Goal: Task Accomplishment & Management: Use online tool/utility

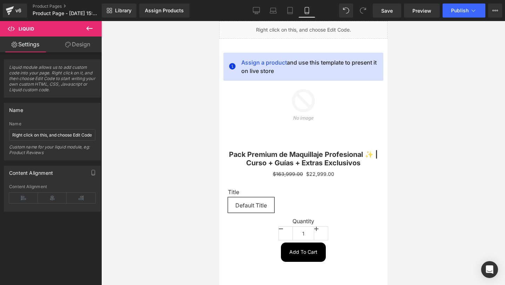
scroll to position [2230, 0]
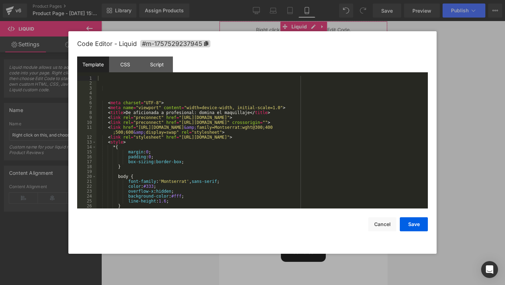
click at [251, 0] on div "Liquid You are previewing how the will restyle your page. You can not edit Elem…" at bounding box center [252, 0] width 505 height 0
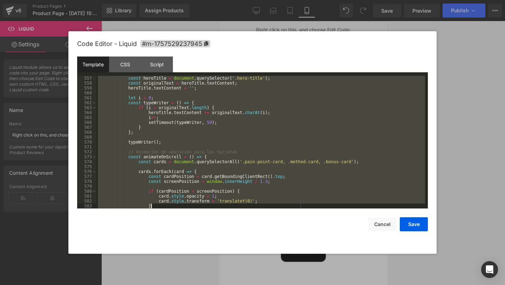
scroll to position [2903, 0]
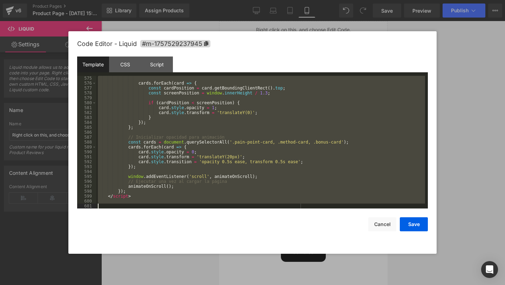
drag, startPoint x: 106, startPoint y: 80, endPoint x: 220, endPoint y: 285, distance: 234.2
click at [220, 285] on body "Liquid You are previewing how the will restyle your page. You can not edit Elem…" at bounding box center [252, 142] width 505 height 285
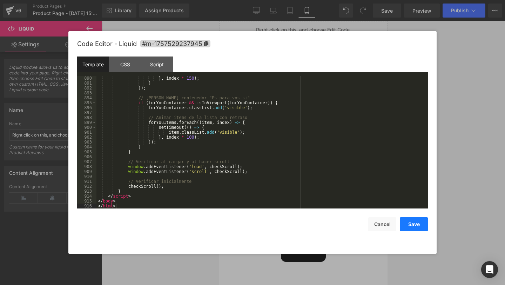
click at [408, 225] on button "Save" at bounding box center [414, 224] width 28 height 14
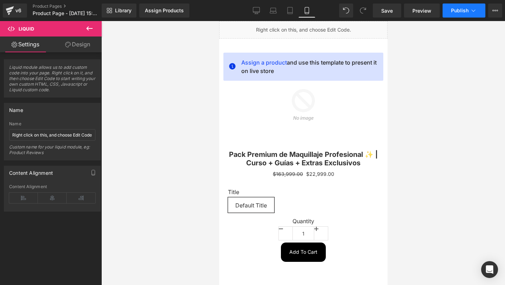
click at [455, 16] on button "Publish" at bounding box center [464, 11] width 43 height 14
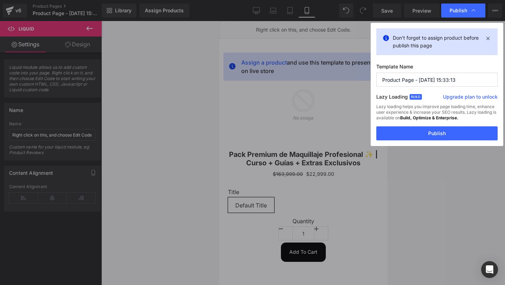
click at [420, 140] on div "Don't forget to assign product before publish this page Template Name Product P…" at bounding box center [437, 84] width 133 height 123
click at [415, 133] on button "Publish" at bounding box center [437, 133] width 121 height 14
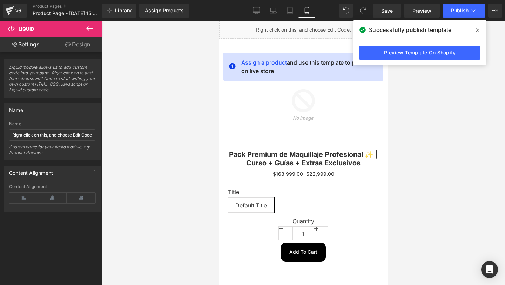
click at [478, 28] on icon at bounding box center [478, 30] width 4 height 6
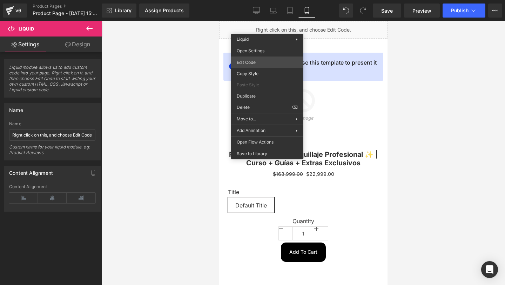
click at [246, 0] on div "Liquid You are previewing how the will restyle your page. You can not edit Elem…" at bounding box center [252, 0] width 505 height 0
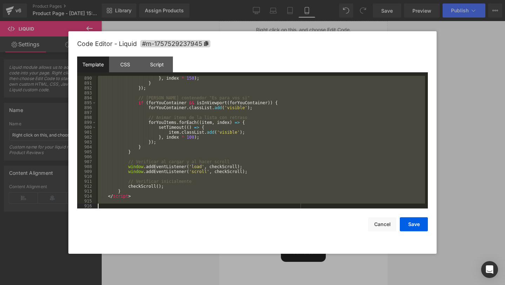
drag, startPoint x: 108, startPoint y: 94, endPoint x: 219, endPoint y: 266, distance: 204.0
click at [219, 265] on body "Liquid You are previewing how the will restyle your page. You can not edit Elem…" at bounding box center [252, 142] width 505 height 285
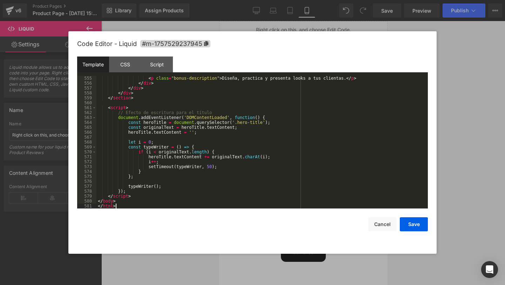
scroll to position [2800, 0]
click at [415, 227] on button "Save" at bounding box center [414, 224] width 28 height 14
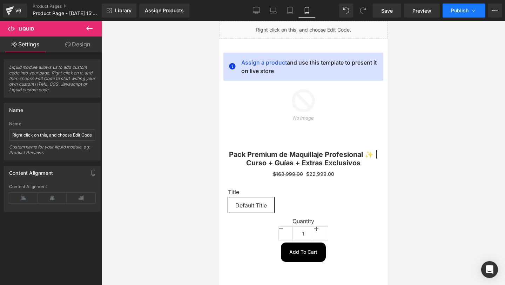
click at [465, 13] on span "Publish" at bounding box center [460, 11] width 18 height 6
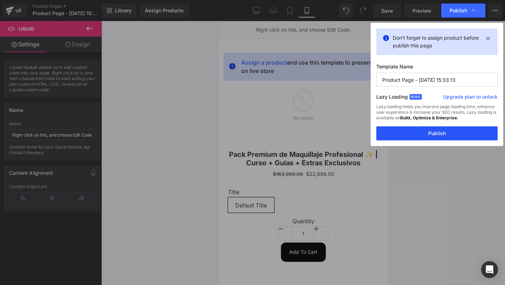
click at [410, 131] on button "Publish" at bounding box center [437, 133] width 121 height 14
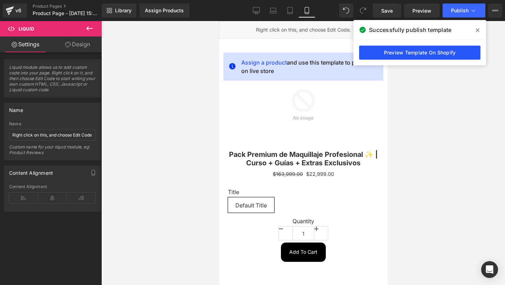
click at [412, 52] on link "Preview Template On Shopify" at bounding box center [419, 53] width 121 height 14
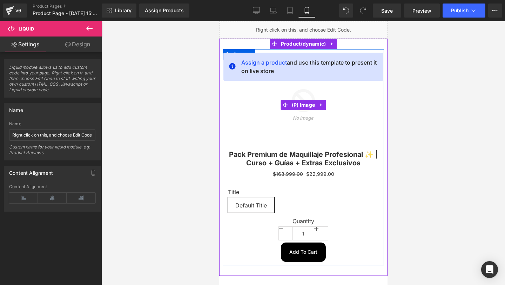
scroll to position [2800, 0]
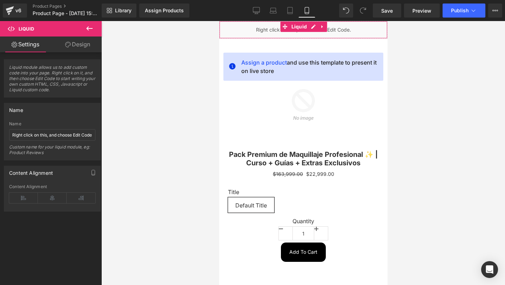
click at [291, 27] on span "Liquid" at bounding box center [298, 26] width 19 height 11
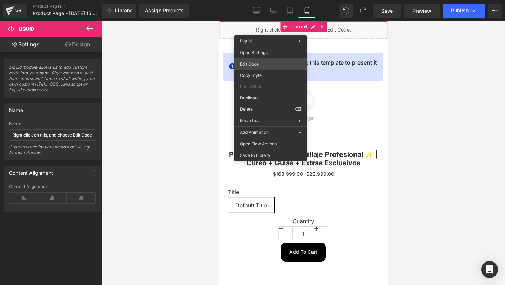
click at [271, 0] on div "Liquid You are previewing how the will restyle your page. You can not edit Elem…" at bounding box center [252, 0] width 505 height 0
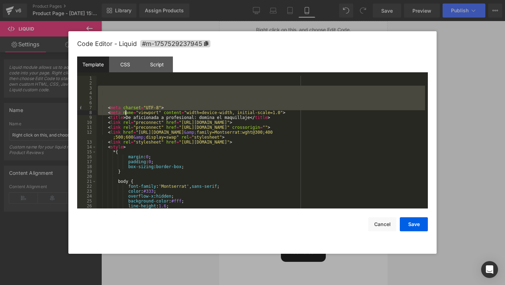
drag, startPoint x: 107, startPoint y: 87, endPoint x: 122, endPoint y: 91, distance: 14.9
click at [122, 93] on div "< meta charset = "UTF-8" > < meta name = "viewport" content = "width=device-wid…" at bounding box center [260, 147] width 329 height 142
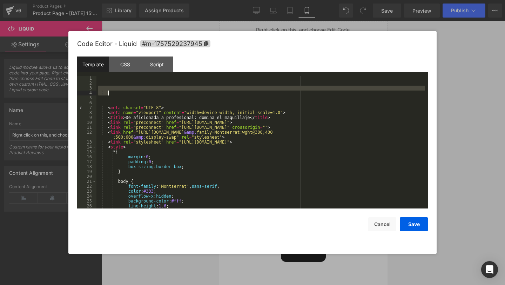
click at [114, 82] on div "< meta charset = "UTF-8" > < meta name = "viewport" content = "width=device-wid…" at bounding box center [260, 147] width 329 height 142
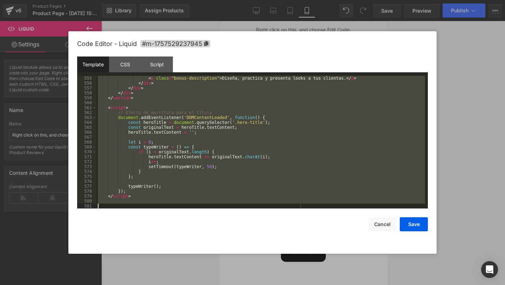
drag, startPoint x: 109, startPoint y: 79, endPoint x: 310, endPoint y: 285, distance: 287.1
click at [310, 285] on body "Liquid You are previewing how the will restyle your page. You can not edit Elem…" at bounding box center [252, 142] width 505 height 285
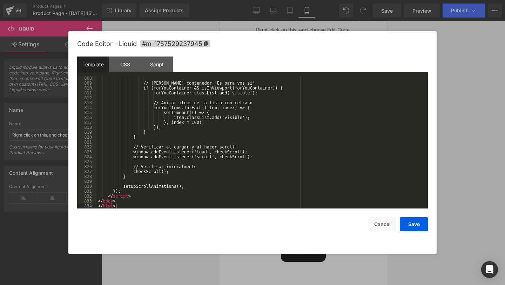
scroll to position [4043, 0]
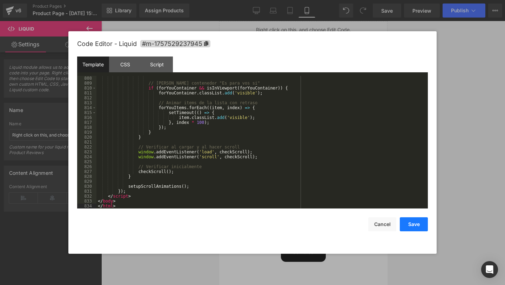
click at [413, 224] on button "Save" at bounding box center [414, 224] width 28 height 14
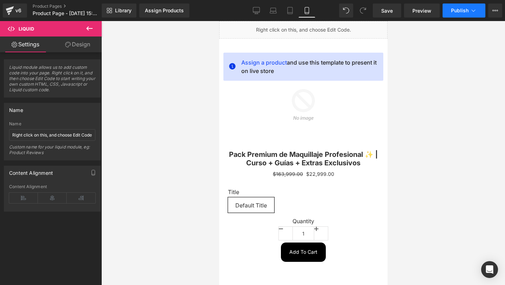
click at [457, 8] on span "Publish" at bounding box center [460, 11] width 18 height 6
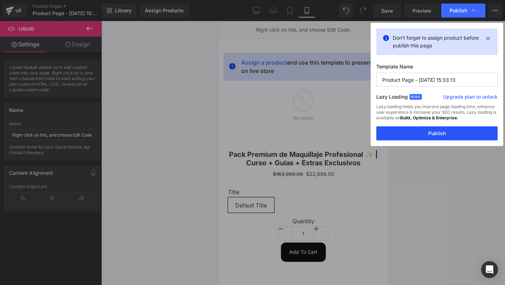
click at [392, 135] on button "Publish" at bounding box center [437, 133] width 121 height 14
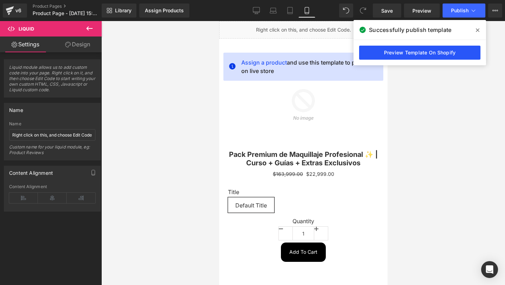
click at [402, 49] on link "Preview Template On Shopify" at bounding box center [419, 53] width 121 height 14
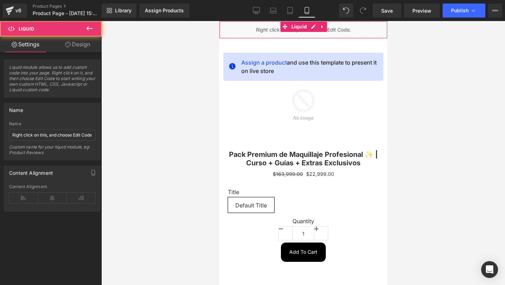
click at [259, 29] on div "Liquid" at bounding box center [303, 30] width 168 height 18
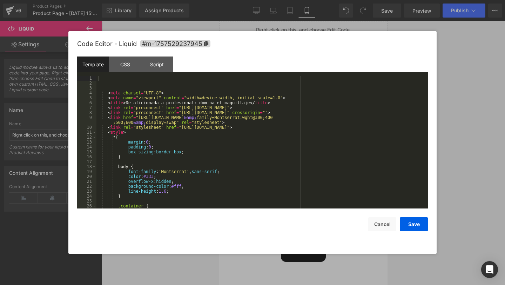
click at [255, 0] on div "Liquid You are previewing how the will restyle your page. You can not edit Elem…" at bounding box center [252, 0] width 505 height 0
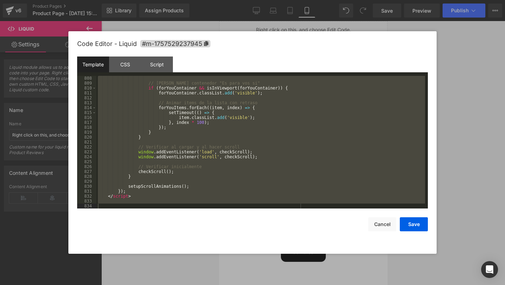
drag, startPoint x: 108, startPoint y: 86, endPoint x: 258, endPoint y: 285, distance: 249.3
click at [258, 285] on body "Liquid You are previewing how the will restyle your page. You can not edit Elem…" at bounding box center [252, 142] width 505 height 285
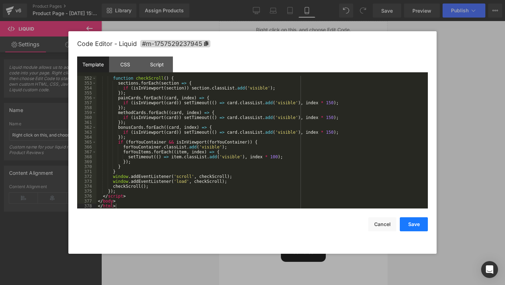
click at [420, 228] on button "Save" at bounding box center [414, 224] width 28 height 14
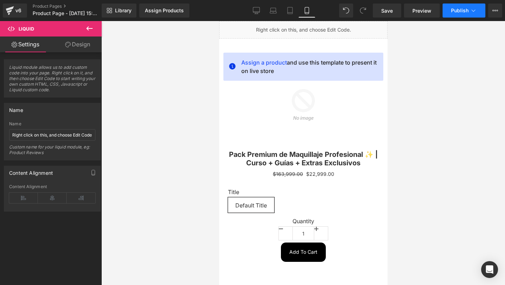
click at [472, 9] on icon at bounding box center [473, 10] width 7 height 7
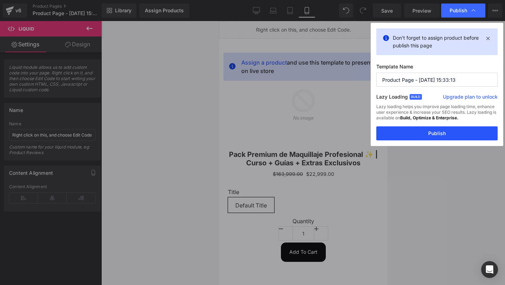
click at [407, 138] on button "Publish" at bounding box center [437, 133] width 121 height 14
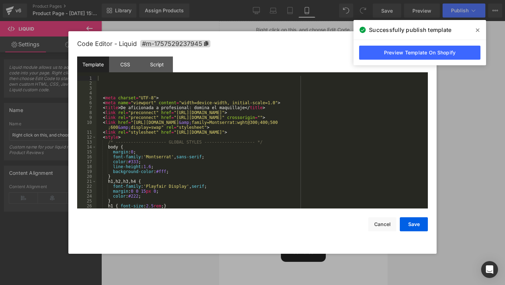
click at [277, 0] on div "Liquid You are previewing how the will restyle your page. You can not edit Elem…" at bounding box center [252, 0] width 505 height 0
click at [104, 86] on div "< meta charset = "UTF-8" > < meta name = "viewport" content = "width=device-wid…" at bounding box center [260, 147] width 329 height 142
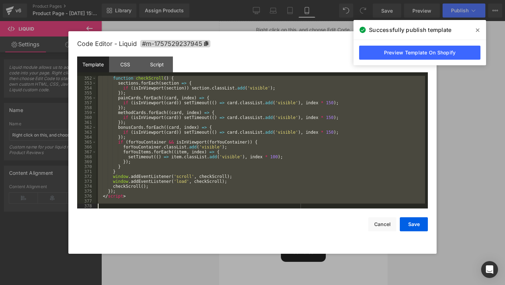
drag, startPoint x: 104, startPoint y: 81, endPoint x: 257, endPoint y: 285, distance: 254.2
click at [257, 285] on body "Liquid You are previewing how the will restyle your page. You can not edit Elem…" at bounding box center [252, 142] width 505 height 285
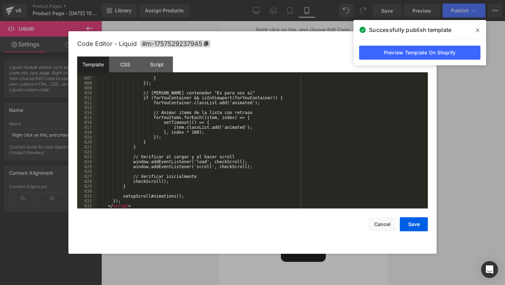
scroll to position [4038, 0]
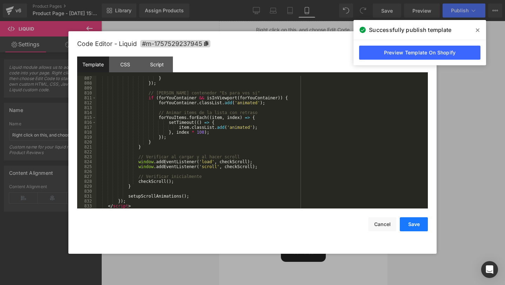
click at [415, 224] on button "Save" at bounding box center [414, 224] width 28 height 14
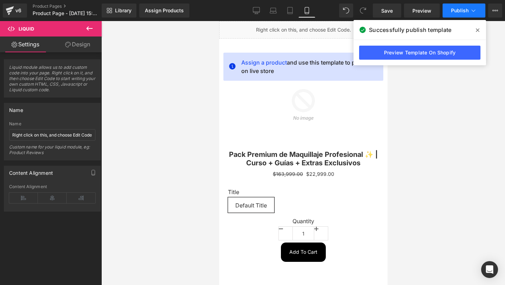
click at [465, 14] on button "Publish" at bounding box center [464, 11] width 43 height 14
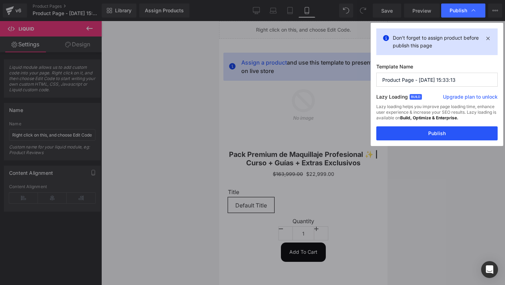
click at [401, 134] on button "Publish" at bounding box center [437, 133] width 121 height 14
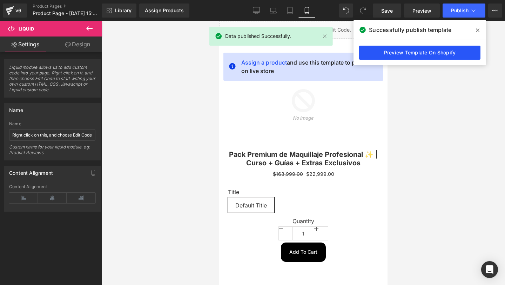
click at [419, 55] on link "Preview Template On Shopify" at bounding box center [419, 53] width 121 height 14
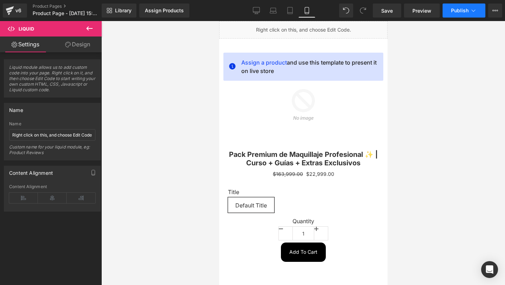
click at [458, 13] on button "Publish" at bounding box center [464, 11] width 43 height 14
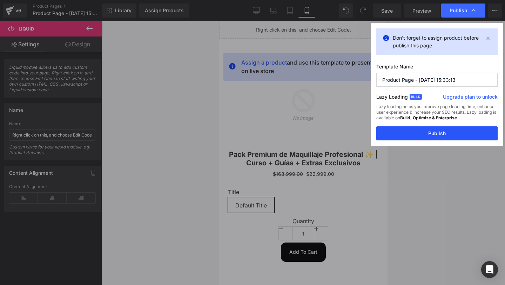
click at [396, 130] on button "Publish" at bounding box center [437, 133] width 121 height 14
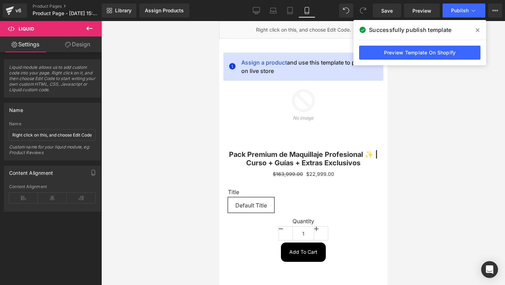
click at [478, 31] on icon at bounding box center [478, 30] width 4 height 4
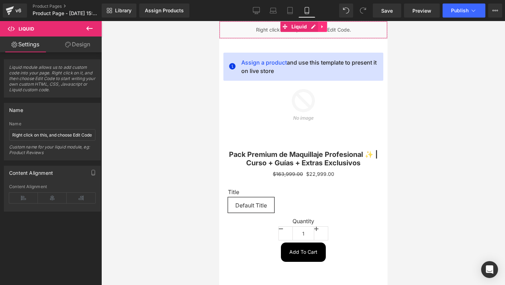
click at [325, 28] on link at bounding box center [322, 26] width 9 height 11
click at [319, 27] on icon at bounding box center [317, 26] width 5 height 5
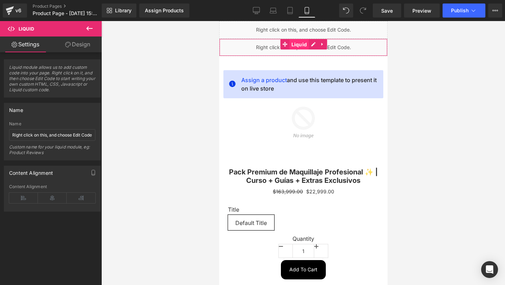
click at [298, 44] on span "Liquid" at bounding box center [298, 44] width 19 height 11
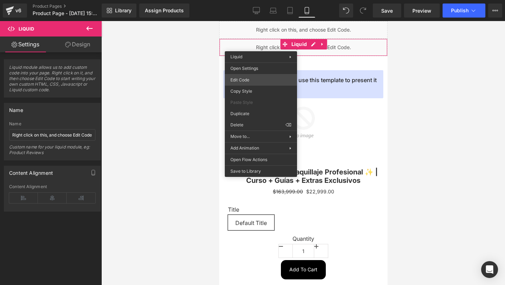
click at [253, 0] on div "Liquid You are previewing how the will restyle your page. You can not edit Elem…" at bounding box center [252, 0] width 505 height 0
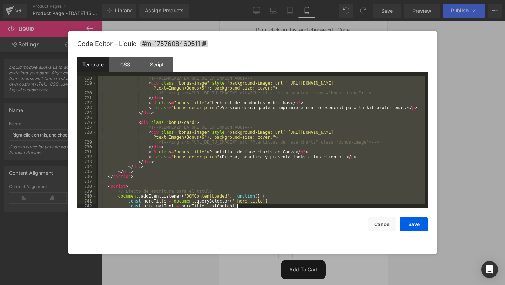
scroll to position [4048, 0]
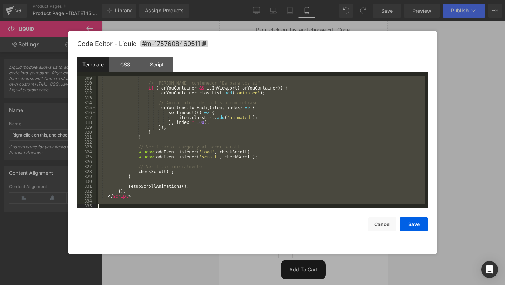
drag, startPoint x: 108, startPoint y: 88, endPoint x: 237, endPoint y: 285, distance: 234.7
click at [237, 285] on body "Liquid You are previewing how the will restyle your page. You can not edit Elem…" at bounding box center [252, 142] width 505 height 285
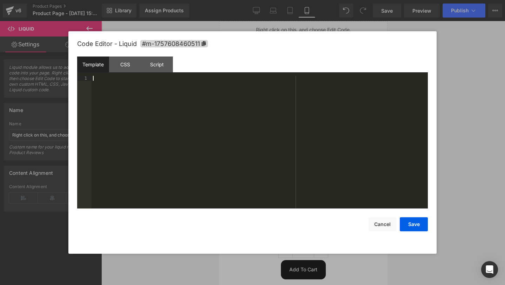
paste textarea
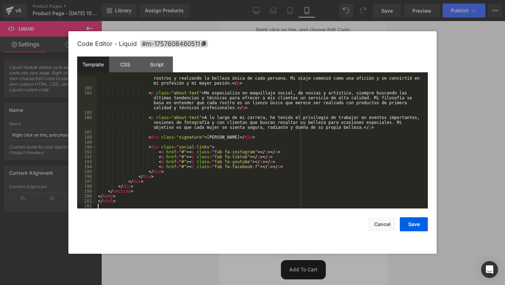
scroll to position [909, 0]
click at [412, 228] on button "Save" at bounding box center [414, 224] width 28 height 14
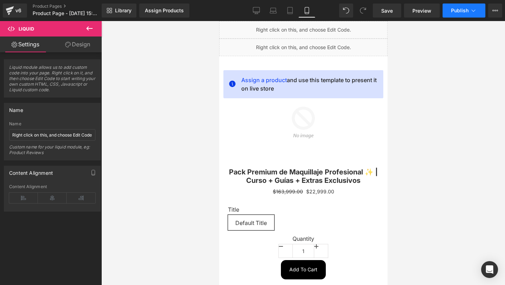
click at [456, 12] on span "Publish" at bounding box center [460, 11] width 18 height 6
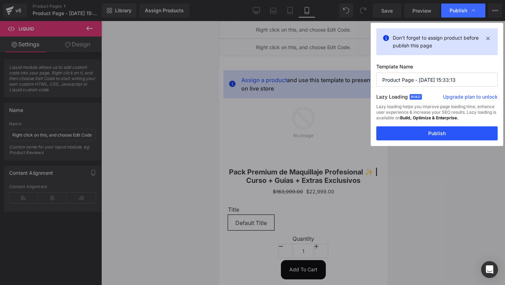
click at [385, 131] on button "Publish" at bounding box center [437, 133] width 121 height 14
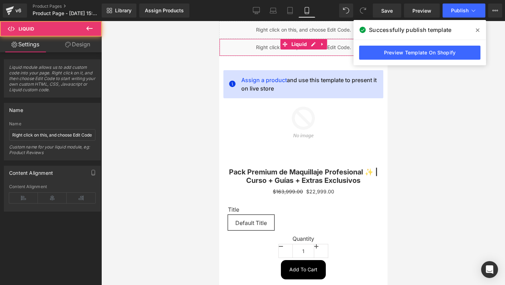
click at [267, 42] on div "Liquid" at bounding box center [303, 48] width 168 height 18
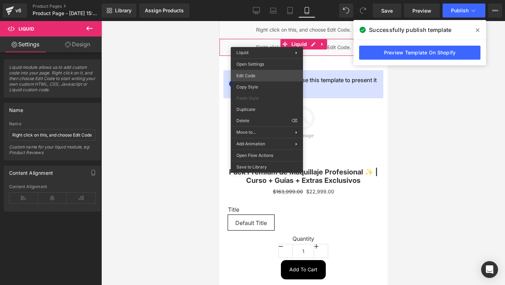
click at [267, 0] on div "Liquid You are previewing how the will restyle your page. You can not edit Elem…" at bounding box center [252, 0] width 505 height 0
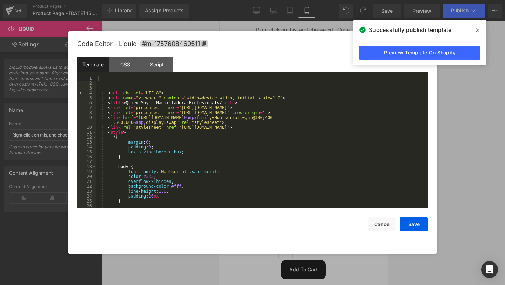
click at [478, 33] on icon at bounding box center [478, 30] width 4 height 6
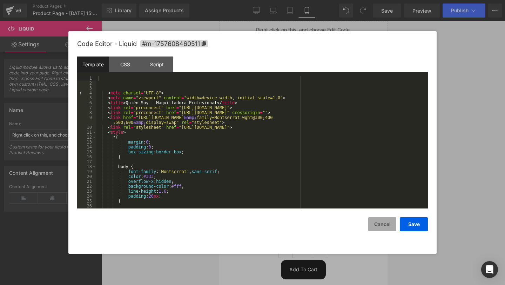
click at [379, 226] on button "Cancel" at bounding box center [382, 224] width 28 height 14
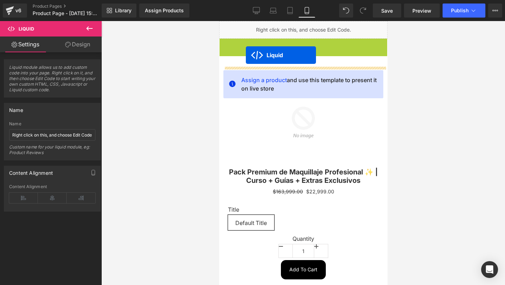
drag, startPoint x: 287, startPoint y: 44, endPoint x: 246, endPoint y: 55, distance: 43.0
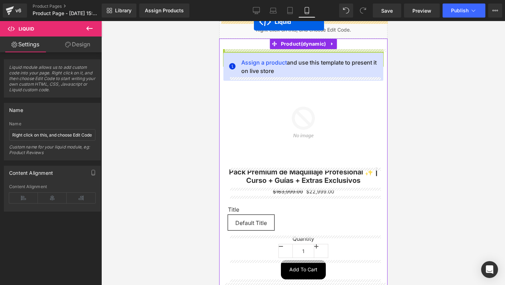
drag, startPoint x: 284, startPoint y: 52, endPoint x: 250, endPoint y: 2, distance: 59.8
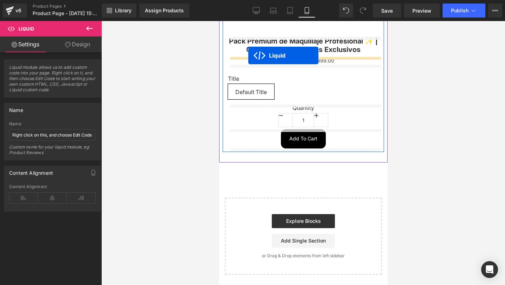
scroll to position [131, 0]
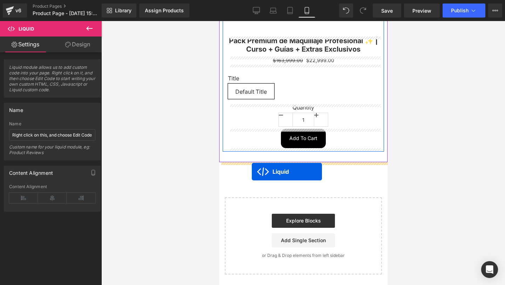
click at [252, 172] on div "Liquid Assign a product and use this template to present it on live store Sale …" at bounding box center [303, 82] width 168 height 385
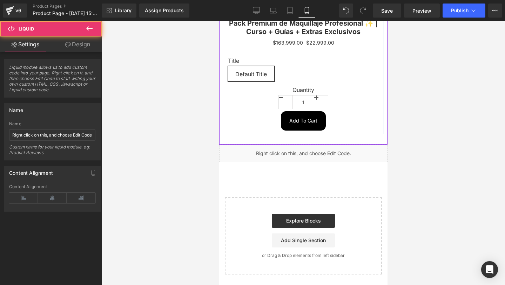
scroll to position [114, 0]
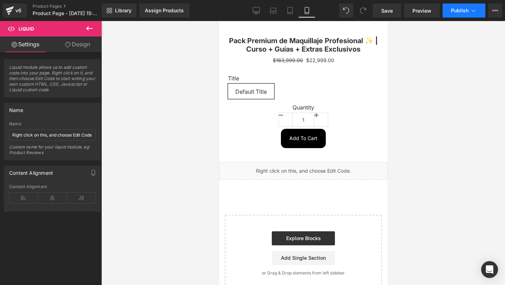
click at [451, 8] on button "Publish" at bounding box center [464, 11] width 43 height 14
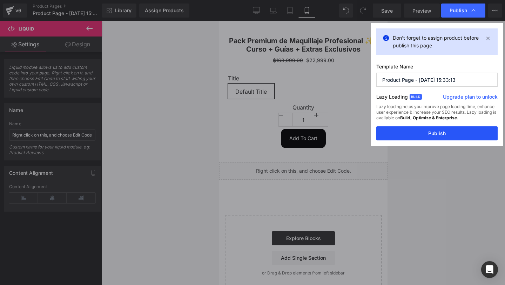
click at [414, 139] on button "Publish" at bounding box center [437, 133] width 121 height 14
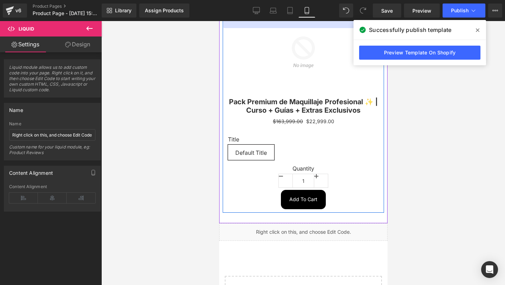
scroll to position [131, 0]
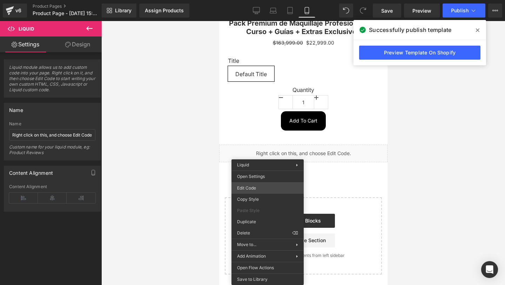
click at [242, 0] on div "Liquid You are previewing how the will restyle your page. You can not edit Elem…" at bounding box center [252, 0] width 505 height 0
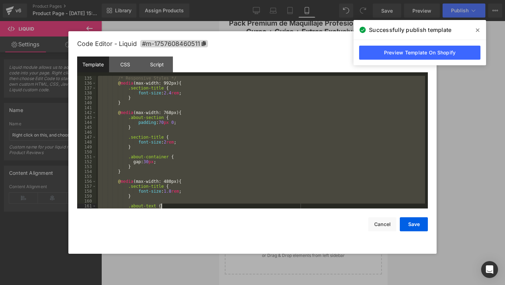
scroll to position [909, 0]
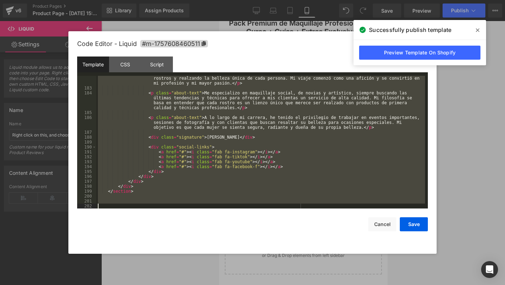
drag, startPoint x: 107, startPoint y: 85, endPoint x: 211, endPoint y: 285, distance: 224.9
click at [211, 285] on body "Liquid You are previewing how the will restyle your page. You can not edit Elem…" at bounding box center [252, 142] width 505 height 285
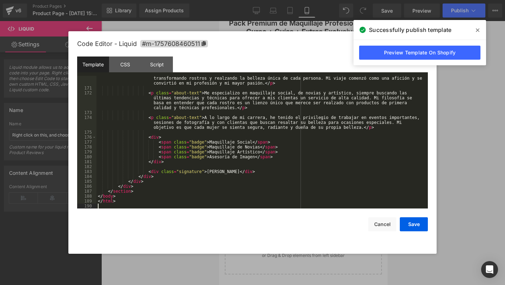
click at [478, 32] on icon at bounding box center [478, 30] width 4 height 6
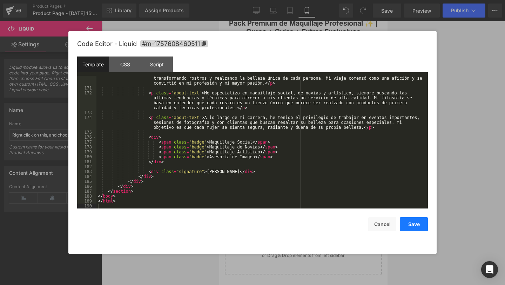
click at [414, 221] on button "Save" at bounding box center [414, 224] width 28 height 14
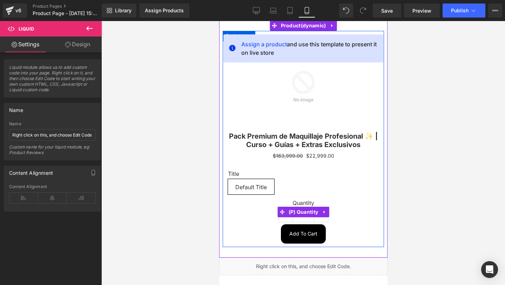
scroll to position [0, 0]
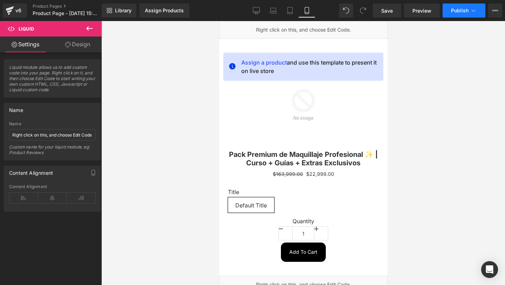
click at [459, 12] on span "Publish" at bounding box center [460, 11] width 18 height 6
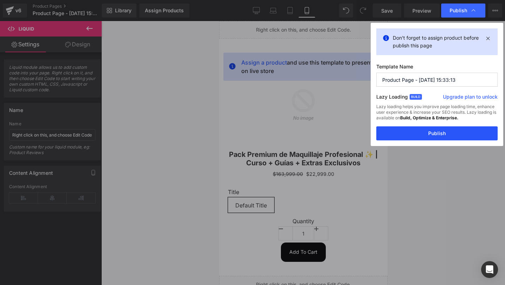
click at [411, 132] on button "Publish" at bounding box center [437, 133] width 121 height 14
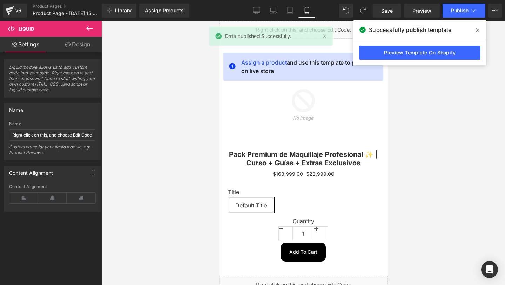
click at [474, 31] on span at bounding box center [477, 30] width 11 height 11
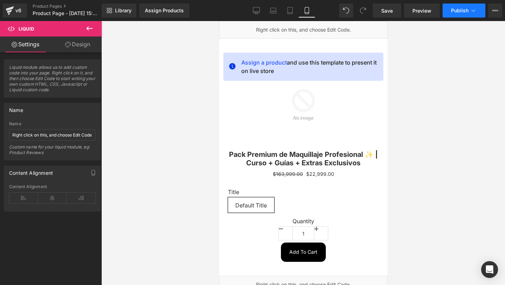
click at [462, 11] on span "Publish" at bounding box center [460, 11] width 18 height 6
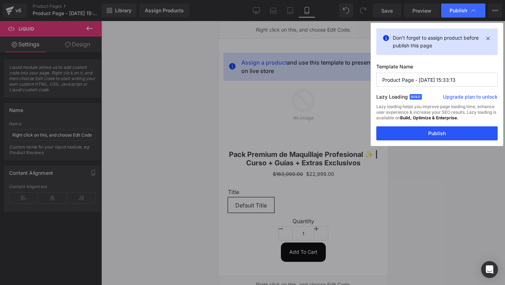
click at [396, 128] on button "Publish" at bounding box center [437, 133] width 121 height 14
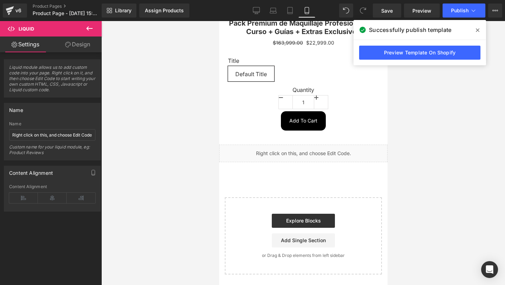
scroll to position [131, 0]
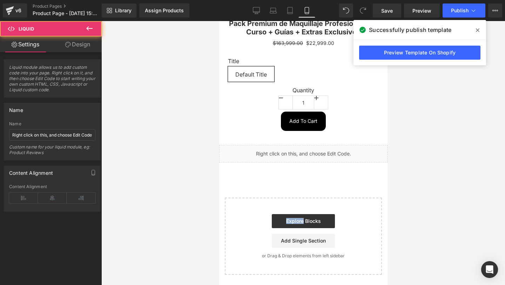
click at [278, 154] on div "Liquid" at bounding box center [303, 154] width 168 height 18
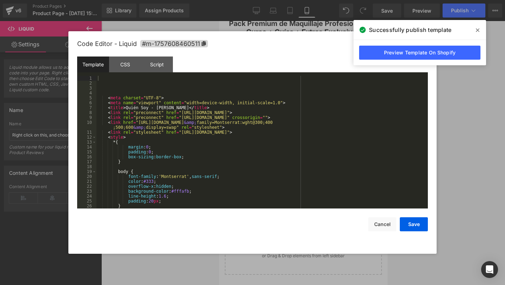
click at [264, 0] on div "Liquid You are previewing how the will restyle your page. You can not edit Elem…" at bounding box center [252, 0] width 505 height 0
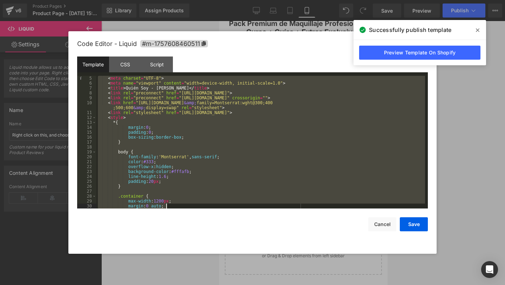
scroll to position [845, 0]
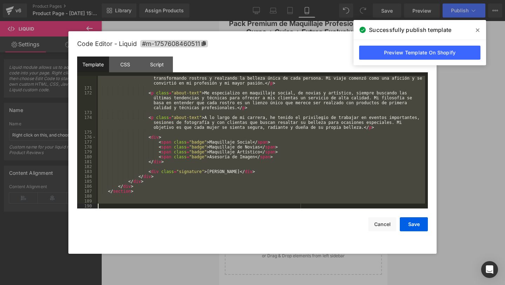
drag, startPoint x: 115, startPoint y: 83, endPoint x: 277, endPoint y: 285, distance: 258.3
click at [277, 285] on body "Liquid You are previewing how the will restyle your page. You can not edit Elem…" at bounding box center [252, 142] width 505 height 285
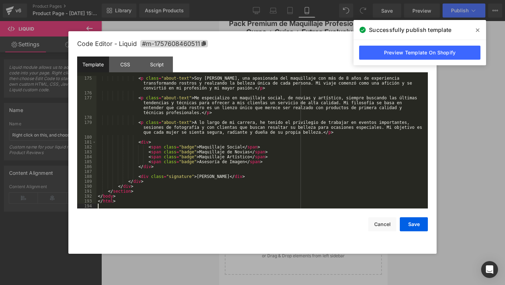
scroll to position [865, 0]
click at [411, 221] on button "Save" at bounding box center [414, 224] width 28 height 14
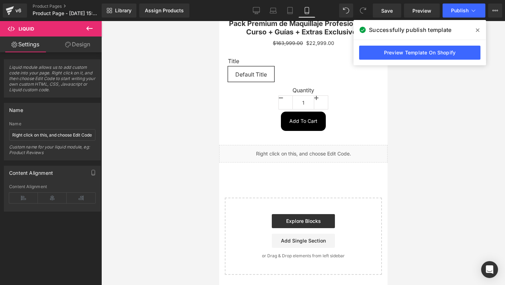
click at [480, 30] on span at bounding box center [477, 30] width 11 height 11
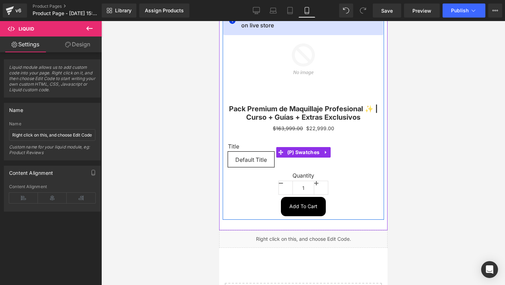
scroll to position [44, 0]
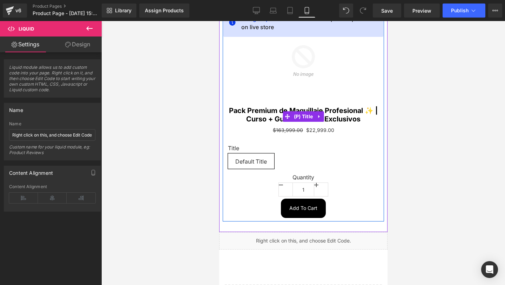
click at [256, 119] on link "Pack Premium de Maquillaje Profesional ✨ | Curso + Guías + Extras Exclusivos" at bounding box center [303, 114] width 151 height 17
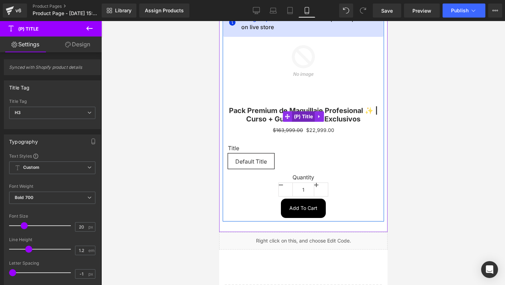
click at [304, 116] on span "(P) Title" at bounding box center [303, 116] width 23 height 11
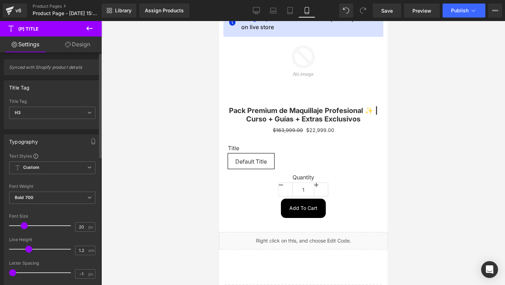
click at [67, 105] on div "Title Tag H3 H1 H2 H3 H4 H5 H6 Paragraph" at bounding box center [52, 113] width 86 height 28
click at [33, 116] on span "H3" at bounding box center [52, 113] width 86 height 12
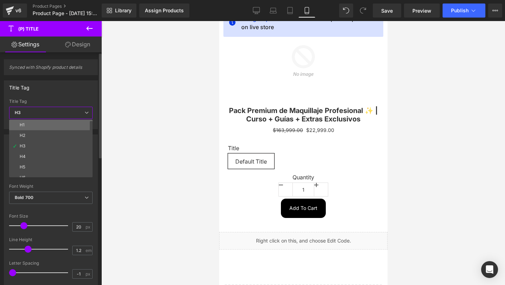
click at [50, 125] on li "H1" at bounding box center [52, 125] width 87 height 11
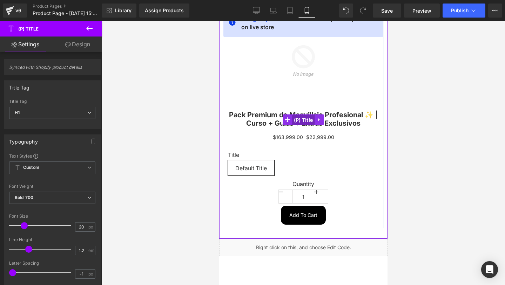
click at [298, 120] on span "(P) Title" at bounding box center [303, 120] width 23 height 11
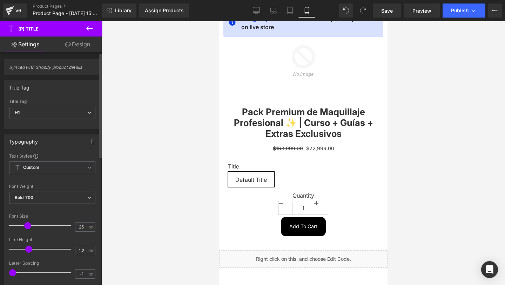
type input "24"
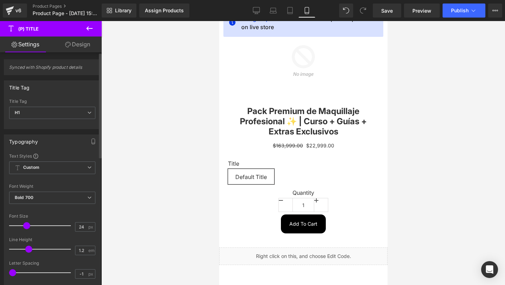
click at [26, 226] on span at bounding box center [26, 225] width 7 height 7
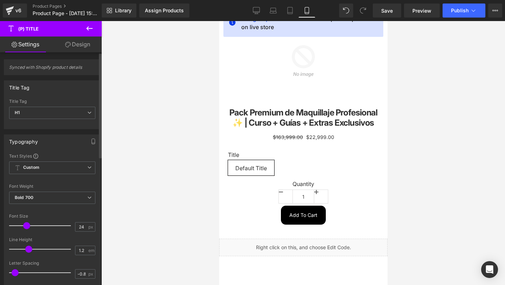
type input "-0.9"
drag, startPoint x: 12, startPoint y: 273, endPoint x: 14, endPoint y: 277, distance: 4.1
click at [14, 277] on div at bounding box center [42, 273] width 58 height 14
click at [25, 225] on span at bounding box center [26, 225] width 7 height 7
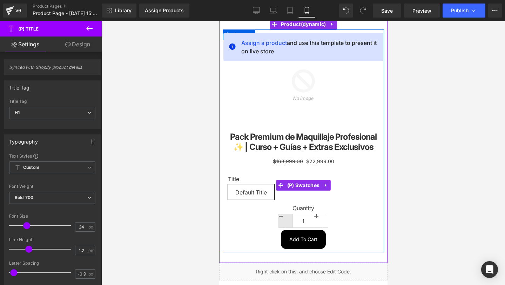
scroll to position [20, 0]
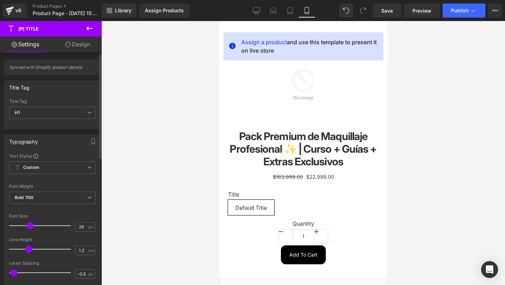
type input "28"
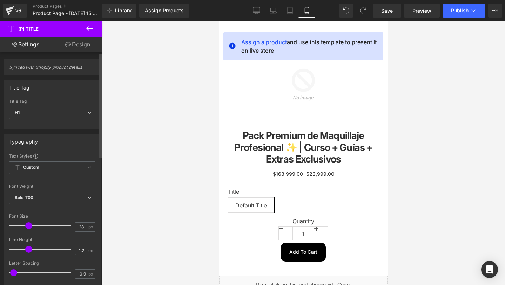
click at [29, 227] on span at bounding box center [28, 225] width 7 height 7
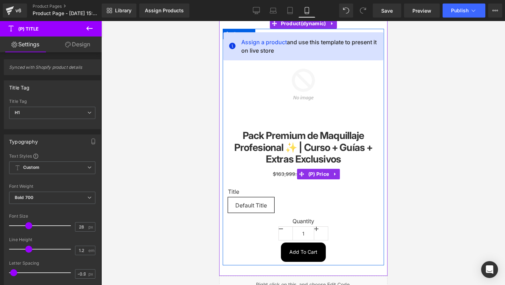
click at [314, 177] on span "(P) Price" at bounding box center [318, 174] width 25 height 11
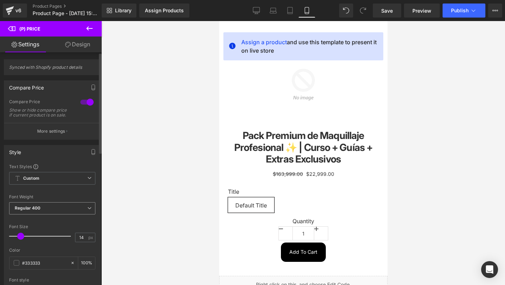
click at [38, 211] on b "Regular 400" at bounding box center [28, 207] width 26 height 5
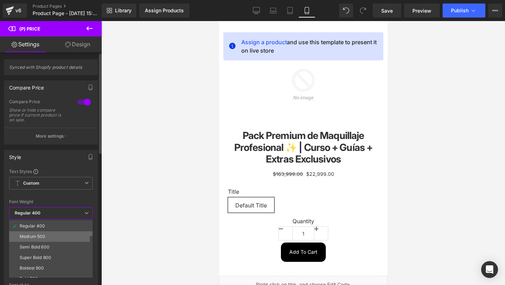
scroll to position [31, 0]
click at [40, 249] on div "Semi Bold 600" at bounding box center [35, 247] width 30 height 5
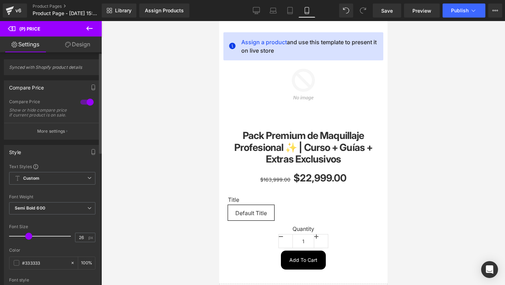
type input "25"
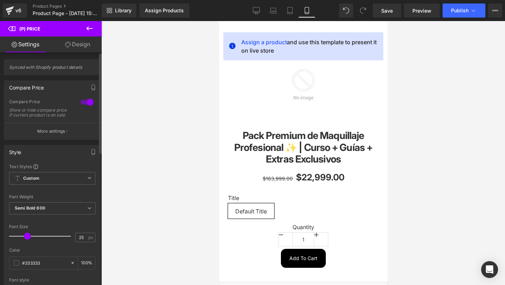
drag, startPoint x: 23, startPoint y: 241, endPoint x: 29, endPoint y: 243, distance: 6.3
click at [29, 243] on div at bounding box center [42, 236] width 58 height 14
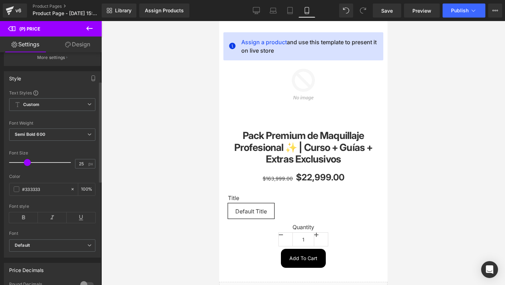
scroll to position [97, 0]
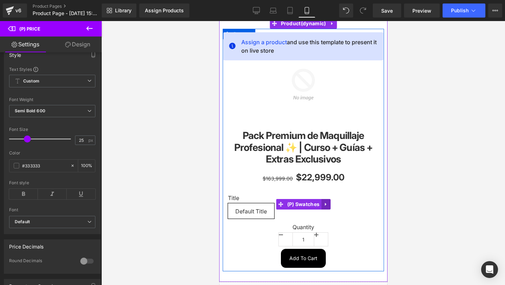
click at [322, 202] on link at bounding box center [325, 204] width 9 height 11
click at [328, 202] on icon at bounding box center [330, 204] width 5 height 5
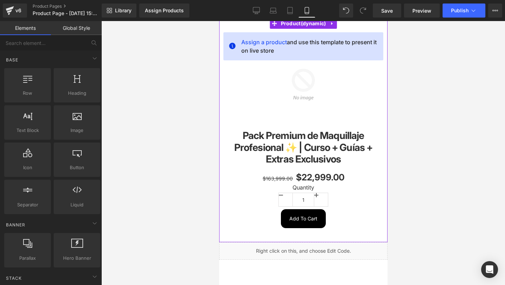
click at [318, 191] on label "Quantity" at bounding box center [303, 188] width 151 height 8
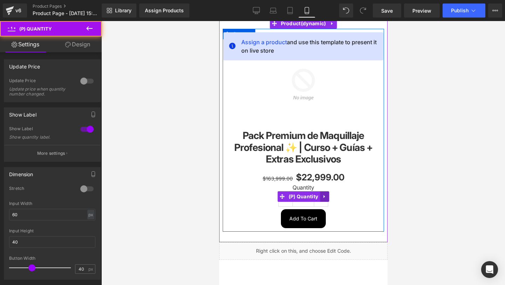
click at [326, 198] on icon at bounding box center [324, 196] width 5 height 5
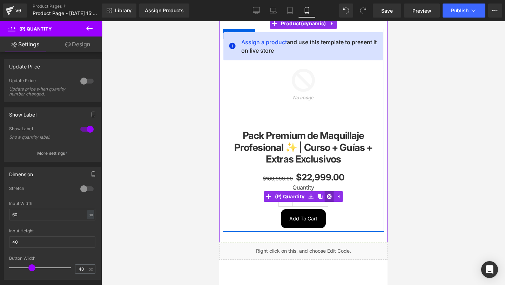
click at [329, 198] on icon at bounding box center [328, 196] width 5 height 5
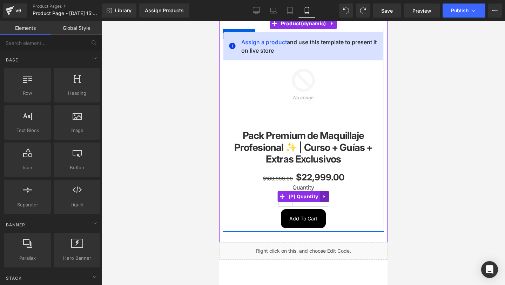
click at [325, 200] on link at bounding box center [324, 196] width 9 height 11
click at [328, 197] on icon at bounding box center [328, 196] width 5 height 5
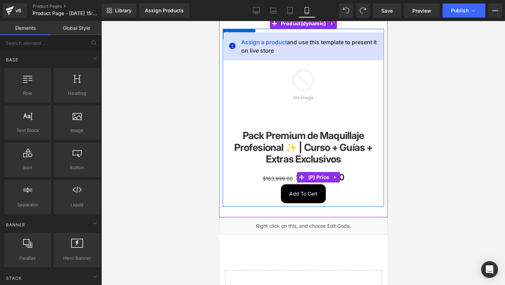
click at [275, 179] on span "$163,999.00" at bounding box center [277, 178] width 30 height 6
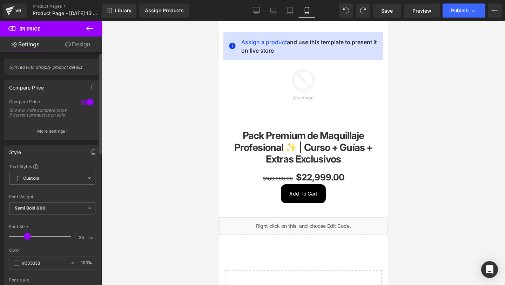
click at [70, 130] on button "More settings" at bounding box center [52, 131] width 96 height 16
click at [0, 0] on div "Compare First Display compare price before or after regular price." at bounding box center [0, 0] width 0 height 0
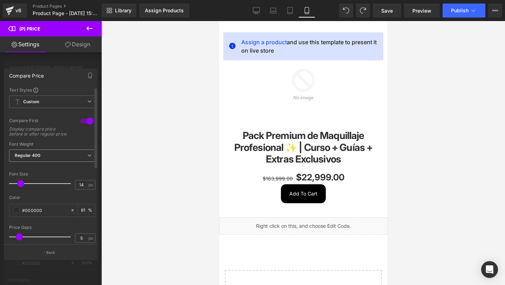
click at [60, 162] on span "Regular 400" at bounding box center [52, 155] width 86 height 12
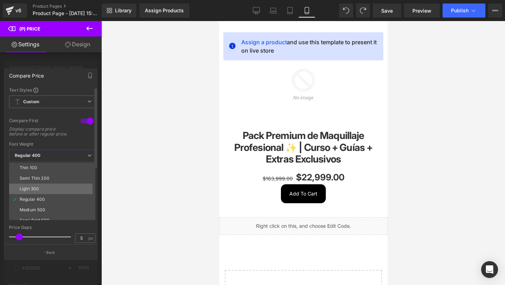
scroll to position [16, 0]
click at [45, 199] on li "Medium 500" at bounding box center [53, 194] width 89 height 11
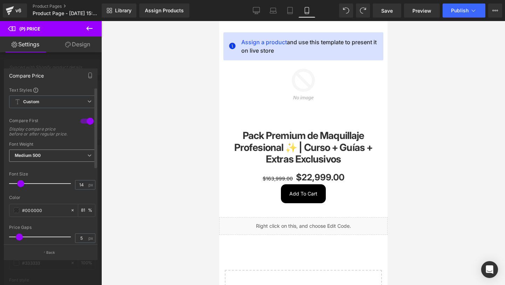
click at [71, 165] on div "Medium 500 Thin 100 Semi Thin 200 Light 300 Regular 400 Medium 500 Semi Bold 60…" at bounding box center [52, 157] width 86 height 16
click at [67, 162] on span "Medium 500" at bounding box center [52, 155] width 86 height 12
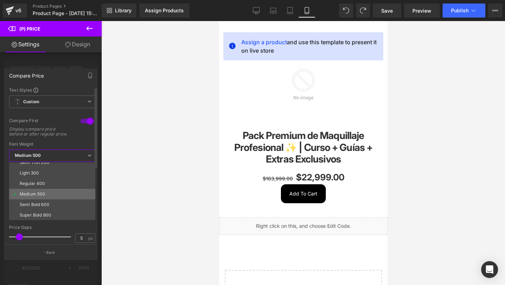
scroll to position [34, 0]
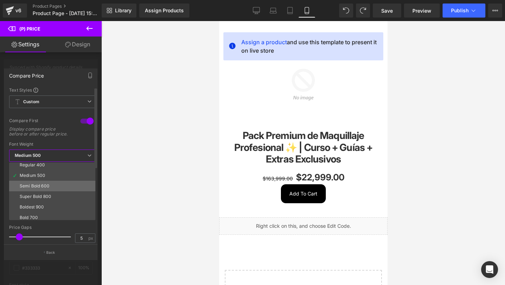
click at [46, 188] on div "Semi Bold 600" at bounding box center [35, 186] width 30 height 5
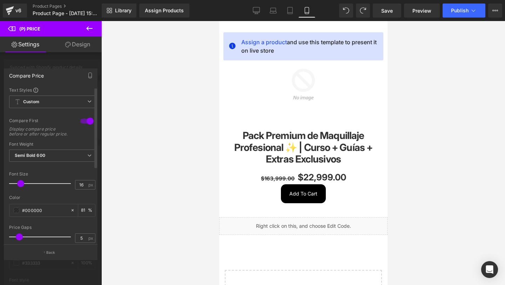
type input "17"
click at [25, 187] on span at bounding box center [22, 183] width 7 height 7
click at [14, 213] on span at bounding box center [17, 210] width 6 height 6
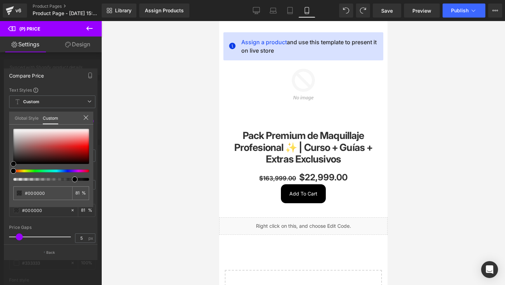
type input "#1f1818"
type input "#622c2c"
type input "#892929"
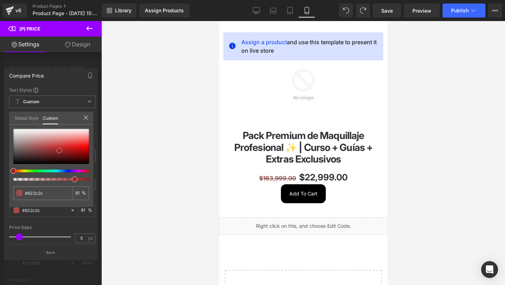
type input "#892929"
type input "#b71f1f"
type input "#dd1111"
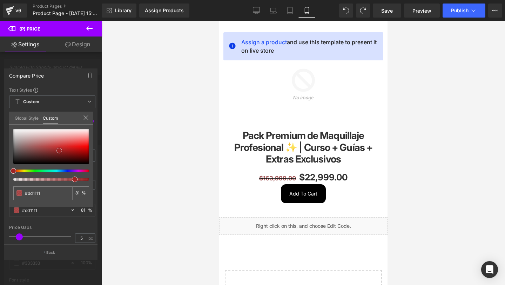
type input "#f71616"
type input "#fb1c1c"
type input "#ff1919"
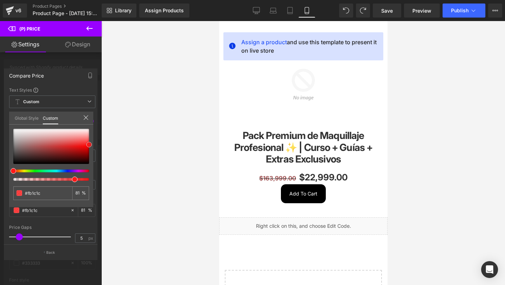
type input "#ff1919"
type input "#ff1e1e"
type input "#fe2323"
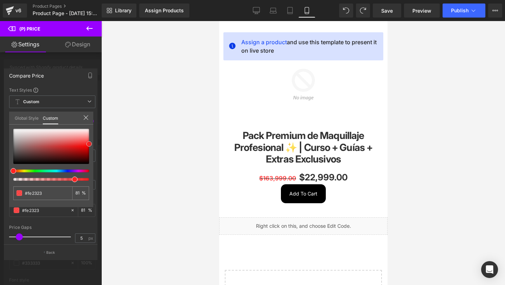
type input "#f82525"
type input "#f02222"
type input "#ec1c1c"
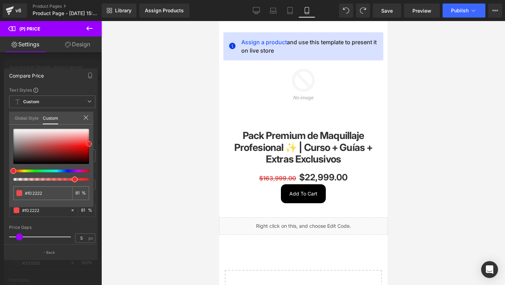
type input "#ec1c1c"
type input "#e72121"
type input "#e62222"
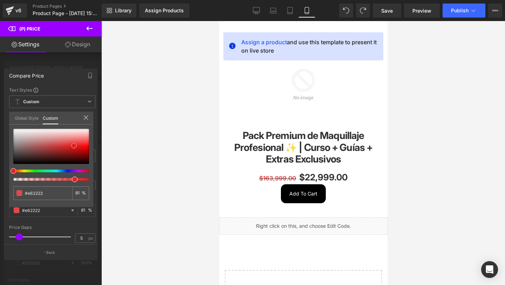
type input "#e52323"
type input "#e12727"
type input "#df2a2a"
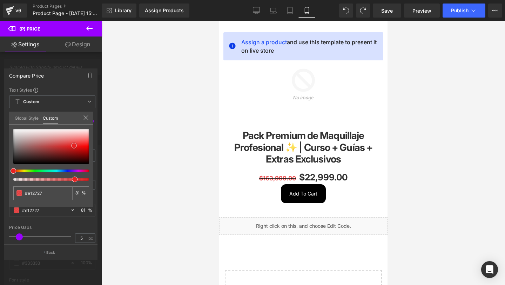
type input "#df2a2a"
type input "#d82626"
drag, startPoint x: 12, startPoint y: 164, endPoint x: 83, endPoint y: 144, distance: 74.5
click at [83, 144] on span at bounding box center [85, 145] width 6 height 6
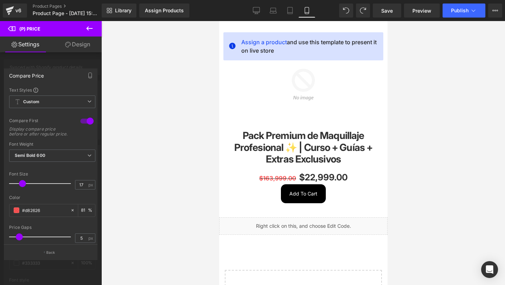
click at [93, 28] on icon at bounding box center [89, 28] width 8 height 8
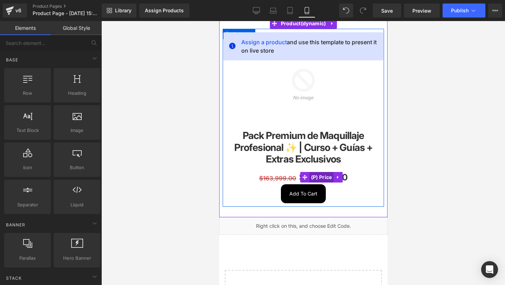
click at [326, 176] on span "(P) Price" at bounding box center [321, 177] width 25 height 11
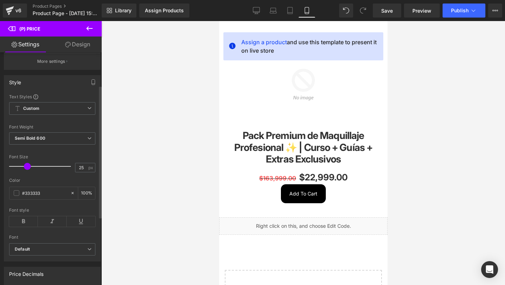
scroll to position [95, 0]
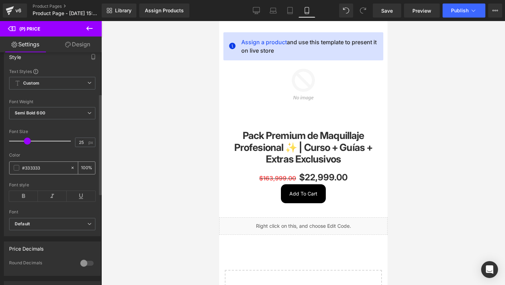
click at [14, 171] on span at bounding box center [17, 168] width 6 height 6
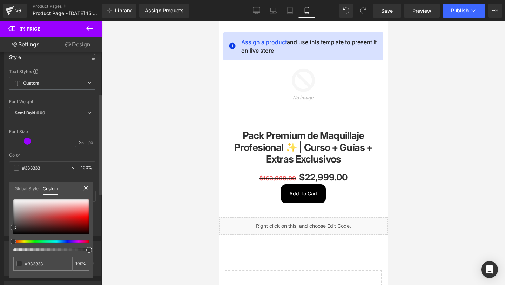
click at [41, 240] on div at bounding box center [49, 241] width 76 height 3
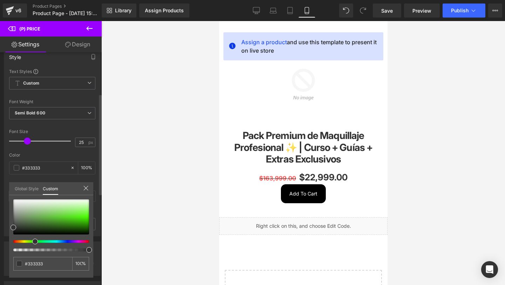
drag, startPoint x: 40, startPoint y: 241, endPoint x: 32, endPoint y: 243, distance: 8.3
click at [32, 243] on div at bounding box center [51, 225] width 76 height 52
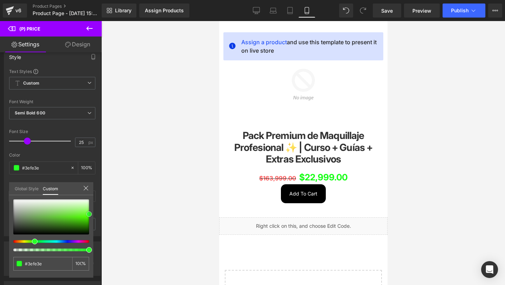
drag, startPoint x: 14, startPoint y: 227, endPoint x: 140, endPoint y: 216, distance: 126.8
click at [140, 216] on div "(P) Price You are previewing how the will restyle your page. You can not edit E…" at bounding box center [252, 148] width 505 height 297
drag, startPoint x: 86, startPoint y: 217, endPoint x: 52, endPoint y: 215, distance: 33.8
click at [52, 215] on div at bounding box center [51, 216] width 76 height 35
click at [300, 194] on body "Liquid Assign a product and use this template to present it on live store Sale …" at bounding box center [303, 179] width 168 height 357
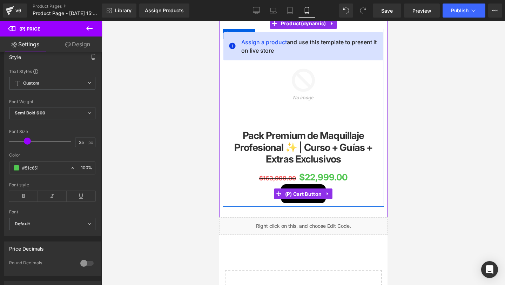
click at [300, 194] on span "(P) Cart Button" at bounding box center [303, 194] width 40 height 11
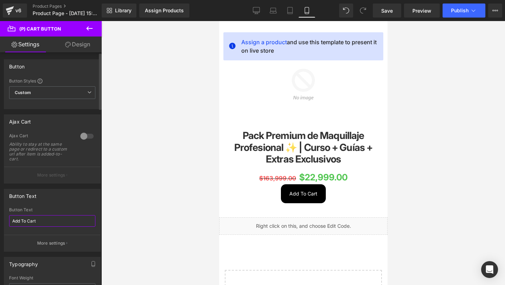
drag, startPoint x: 42, startPoint y: 219, endPoint x: 2, endPoint y: 218, distance: 40.0
click at [2, 218] on div "Button Text Add To Cart Button Text Add To Cart More settings" at bounding box center [52, 218] width 105 height 68
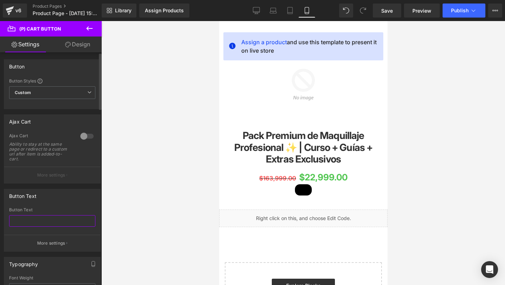
type input "H"
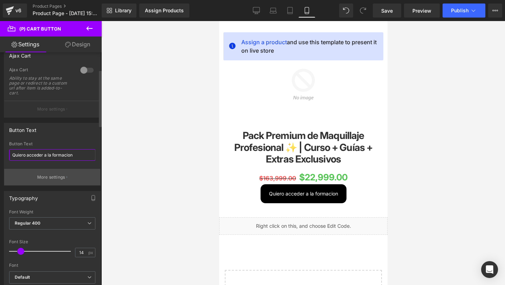
scroll to position [72, 0]
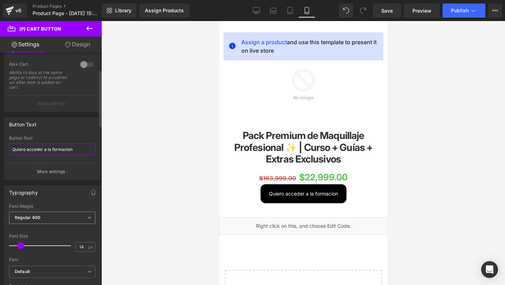
type input "Quiero acceder a la formacion"
click at [32, 218] on b "Regular 400" at bounding box center [28, 217] width 26 height 5
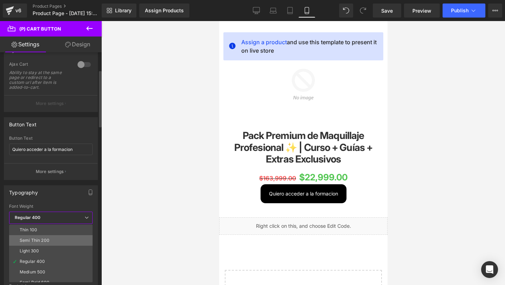
scroll to position [33, 0]
click at [34, 243] on li "Medium 500" at bounding box center [52, 239] width 87 height 11
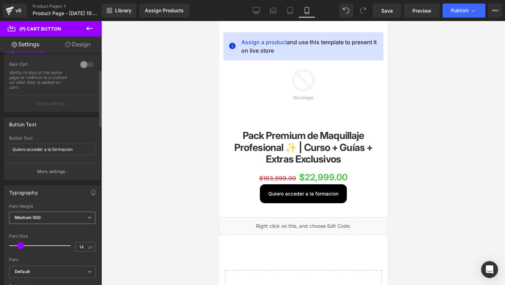
click at [41, 212] on span "Medium 500" at bounding box center [52, 218] width 86 height 12
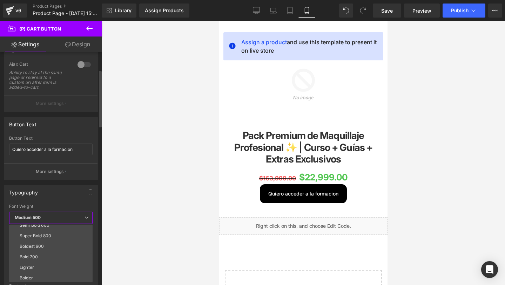
scroll to position [58, 0]
click at [37, 269] on li "Lighter" at bounding box center [52, 266] width 87 height 11
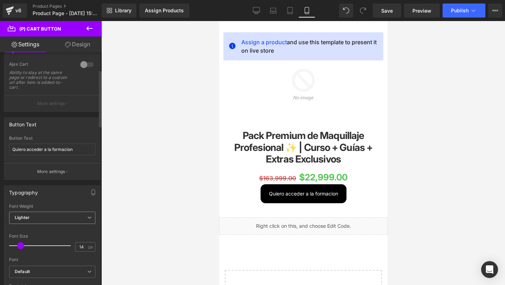
click at [61, 219] on span "Lighter" at bounding box center [52, 218] width 86 height 12
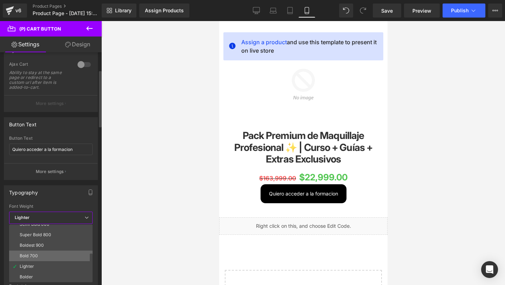
click at [49, 254] on li "Bold 700" at bounding box center [52, 256] width 87 height 11
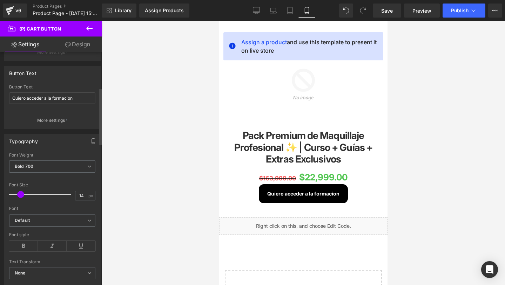
scroll to position [239, 0]
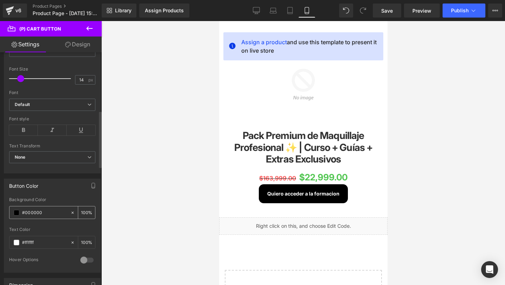
click at [15, 212] on span at bounding box center [17, 213] width 6 height 6
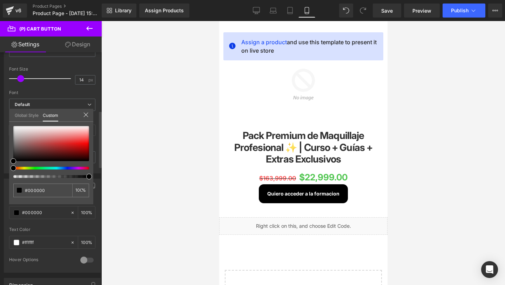
click at [30, 167] on div at bounding box center [49, 168] width 76 height 3
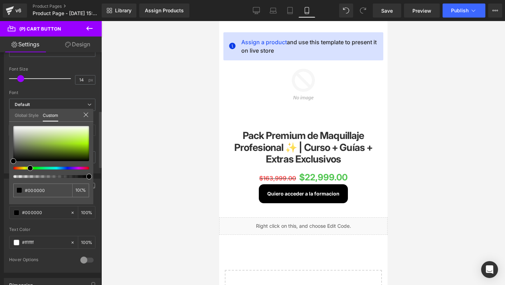
drag, startPoint x: 30, startPoint y: 167, endPoint x: 25, endPoint y: 169, distance: 5.4
click at [25, 169] on div at bounding box center [49, 168] width 76 height 3
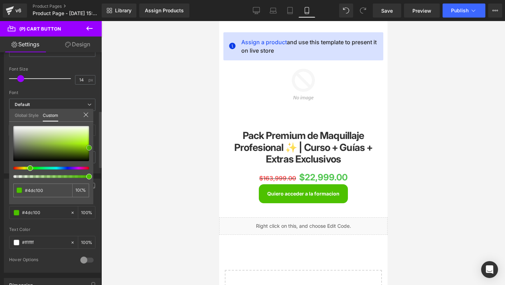
drag, startPoint x: 13, startPoint y: 160, endPoint x: 89, endPoint y: 146, distance: 77.3
click at [89, 146] on span at bounding box center [89, 148] width 6 height 6
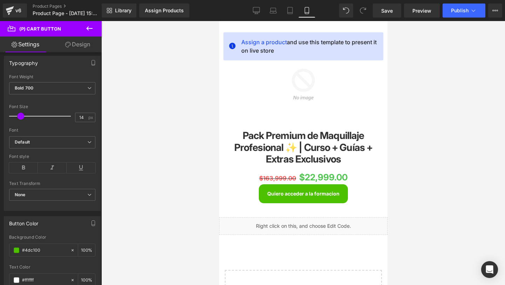
scroll to position [191, 0]
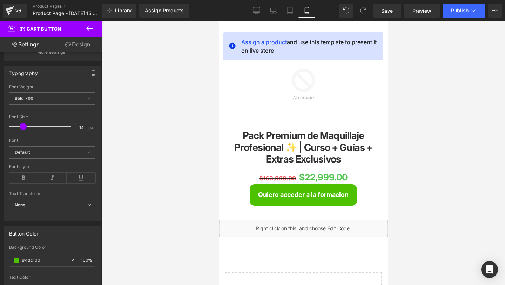
click at [23, 127] on span at bounding box center [23, 126] width 7 height 7
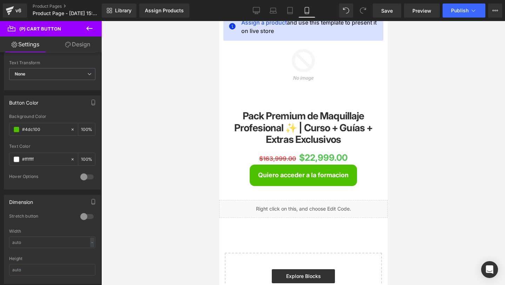
scroll to position [42, 0]
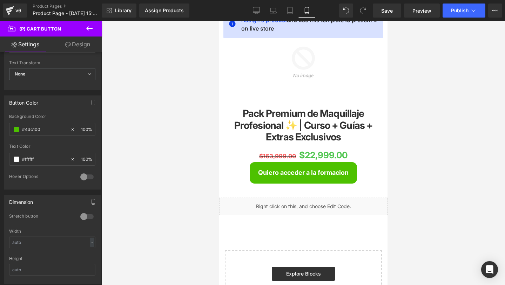
click at [312, 201] on body "Liquid Assign a product and use this template to present it on live store Sale …" at bounding box center [303, 158] width 168 height 359
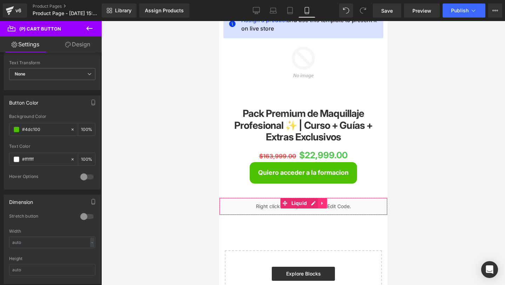
click at [321, 202] on icon at bounding box center [321, 202] width 1 height 3
click at [318, 204] on icon at bounding box center [317, 203] width 5 height 5
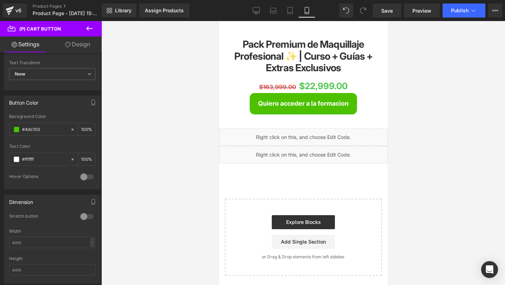
scroll to position [113, 0]
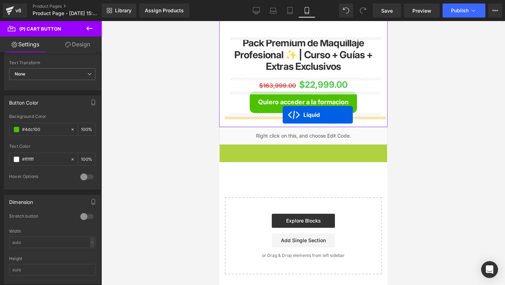
drag, startPoint x: 285, startPoint y: 150, endPoint x: 282, endPoint y: 115, distance: 35.5
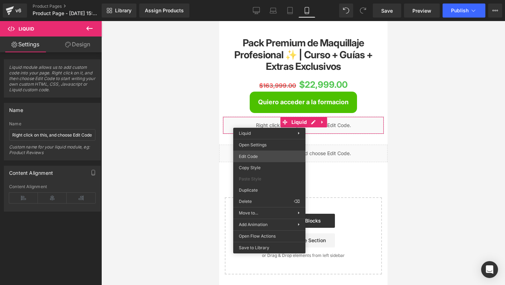
click at [255, 0] on div "Liquid You are previewing how the will restyle your page. You can not edit Elem…" at bounding box center [252, 0] width 505 height 0
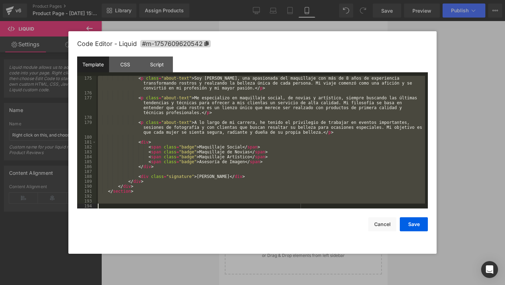
scroll to position [865, 0]
drag, startPoint x: 111, startPoint y: 78, endPoint x: 260, endPoint y: 285, distance: 254.7
click at [260, 285] on body "Liquid You are previewing how the will restyle your page. You can not edit Elem…" at bounding box center [252, 142] width 505 height 285
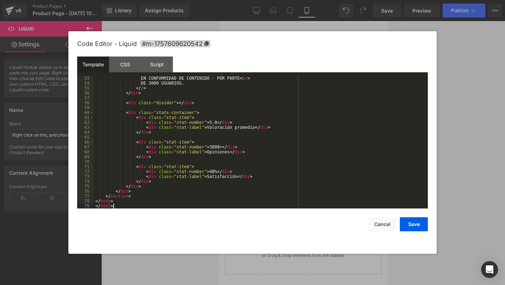
scroll to position [255, 0]
click at [411, 226] on button "Save" at bounding box center [414, 224] width 28 height 14
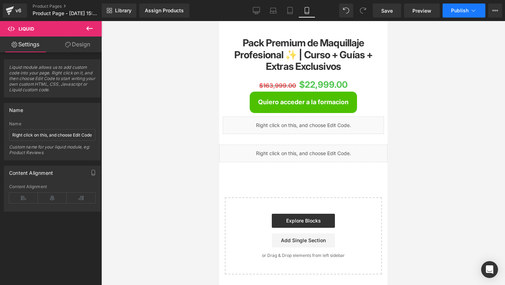
click at [465, 6] on button "Publish" at bounding box center [464, 11] width 43 height 14
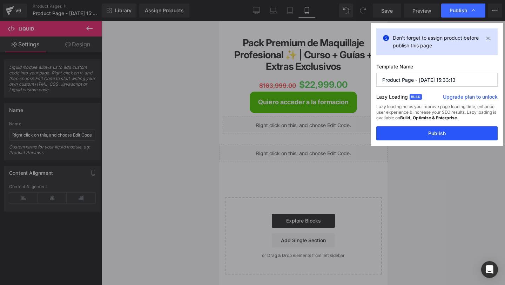
click at [434, 126] on button "Publish" at bounding box center [437, 133] width 121 height 14
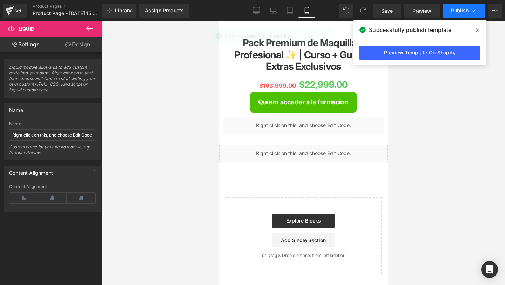
click at [459, 12] on span "Publish" at bounding box center [460, 11] width 18 height 6
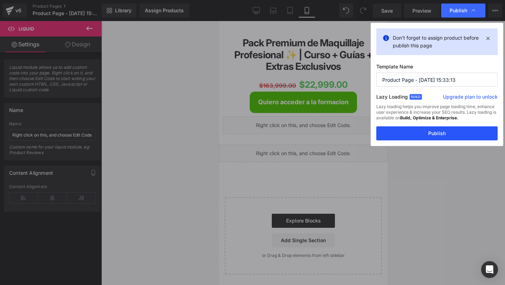
click at [400, 130] on button "Publish" at bounding box center [437, 133] width 121 height 14
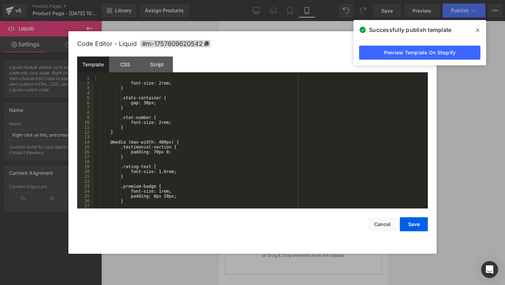
click at [233, 0] on div "Liquid You are previewing how the will restyle your page. You can not edit Elem…" at bounding box center [252, 0] width 505 height 0
click at [174, 128] on div "font-size: 2rem; } .stats-container { gap: 30px; } .stat-number { font-size: 2r…" at bounding box center [259, 147] width 331 height 142
click at [135, 110] on div "font-size: 2rem; } .stats-container { gap: 30px; } .stat-number { font-size: 2r…" at bounding box center [259, 147] width 331 height 142
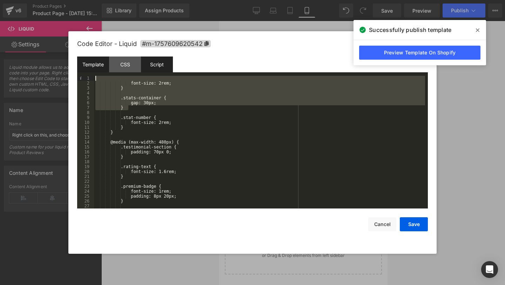
drag, startPoint x: 135, startPoint y: 110, endPoint x: 150, endPoint y: 59, distance: 53.2
click at [159, 42] on div "Code Editor - Liquid #m-1757609620542 Template CSS Script Data 1 2 3 4 5 6 7 8 …" at bounding box center [252, 142] width 351 height 222
click at [139, 78] on div "font-size: 2rem; } .stats-container { gap: 30px; } .stat-number { font-size: 2r…" at bounding box center [259, 147] width 331 height 142
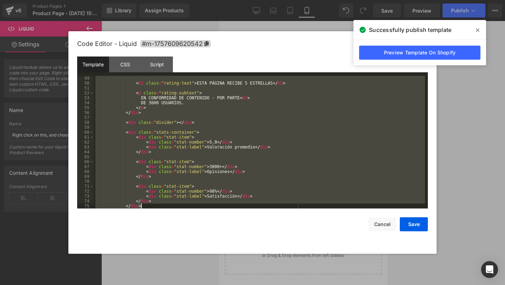
scroll to position [255, 0]
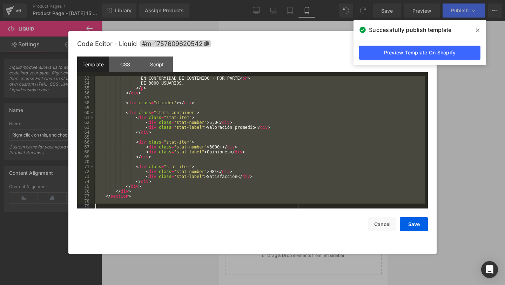
drag, startPoint x: 101, startPoint y: 79, endPoint x: 393, endPoint y: 285, distance: 357.1
click at [393, 285] on body "Liquid You are previewing how the will restyle your page. You can not edit Elem…" at bounding box center [252, 142] width 505 height 285
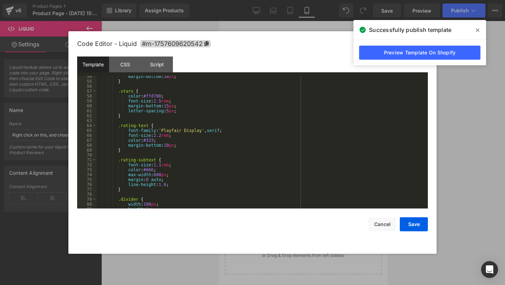
scroll to position [0, 0]
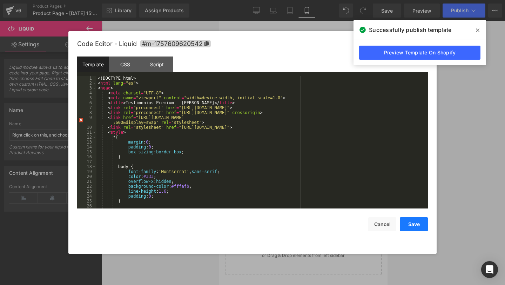
click at [410, 222] on button "Save" at bounding box center [414, 224] width 28 height 14
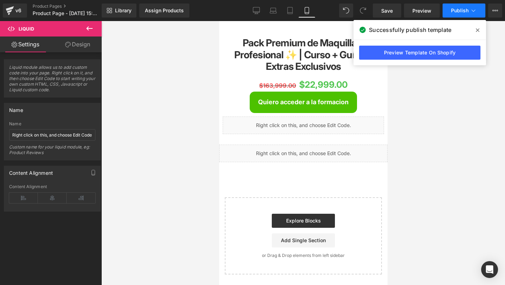
click at [453, 10] on span "Publish" at bounding box center [460, 11] width 18 height 6
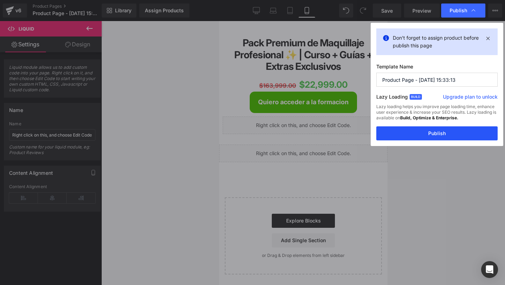
click at [391, 135] on button "Publish" at bounding box center [437, 133] width 121 height 14
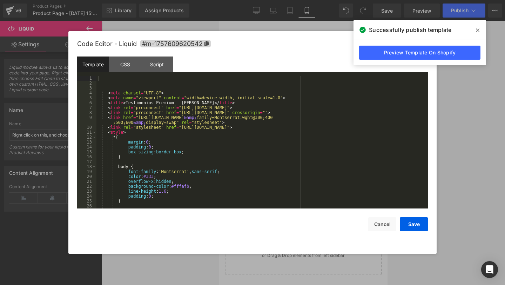
click at [257, 0] on div "Liquid You are previewing how the will restyle your page. You can not edit Elem…" at bounding box center [252, 0] width 505 height 0
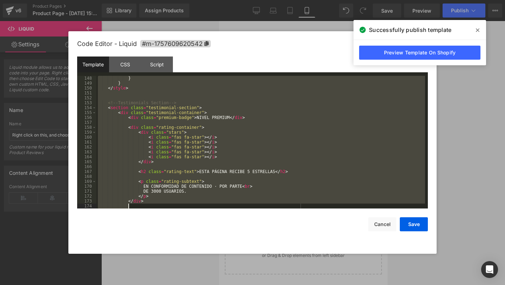
scroll to position [835, 0]
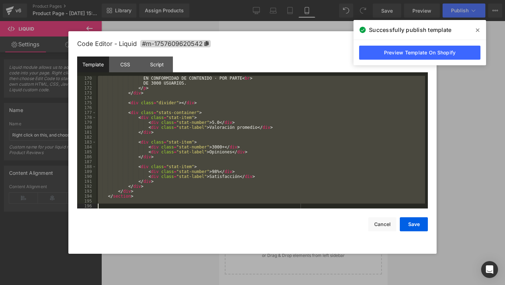
drag, startPoint x: 107, startPoint y: 79, endPoint x: 288, endPoint y: 285, distance: 274.2
click at [288, 285] on body "Liquid You are previewing how the will restyle your page. You can not edit Elem…" at bounding box center [252, 142] width 505 height 285
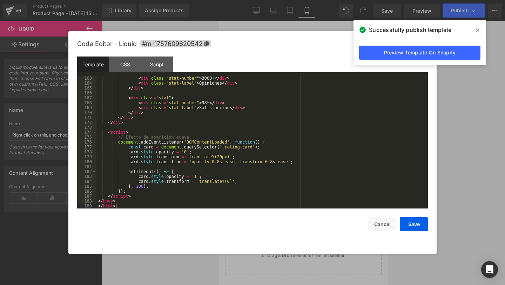
scroll to position [796, 0]
click at [418, 228] on button "Save" at bounding box center [414, 224] width 28 height 14
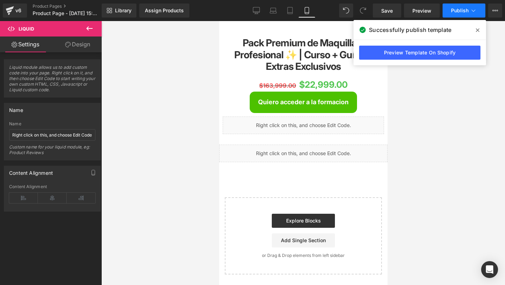
click at [466, 7] on button "Publish" at bounding box center [464, 11] width 43 height 14
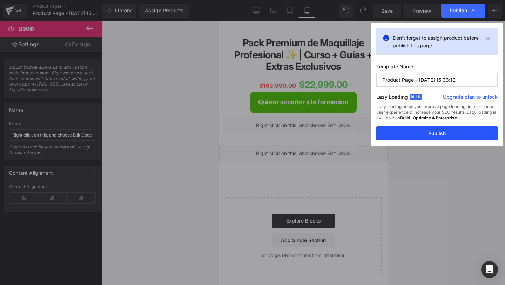
click at [412, 126] on button "Publish" at bounding box center [437, 133] width 121 height 14
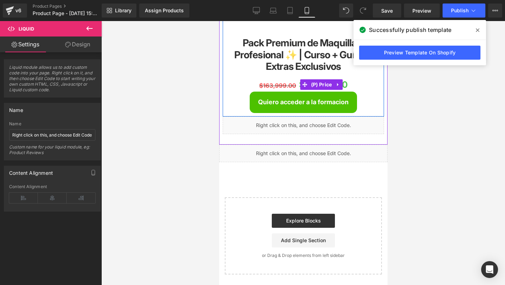
scroll to position [0, 0]
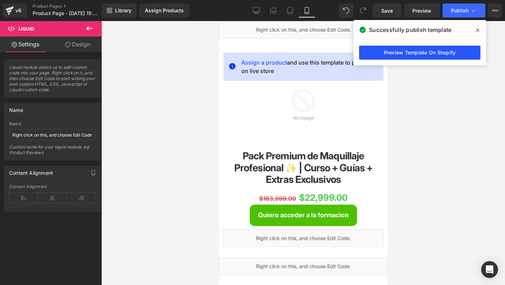
click at [418, 51] on link "Preview Template On Shopify" at bounding box center [419, 53] width 121 height 14
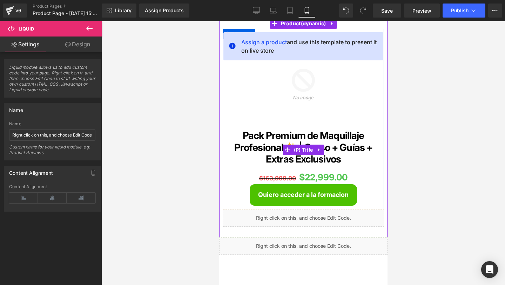
scroll to position [35, 0]
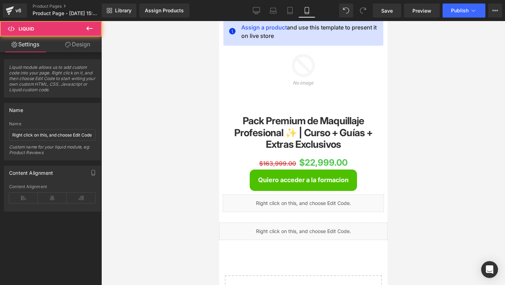
click at [226, 234] on div "Liquid" at bounding box center [303, 231] width 168 height 18
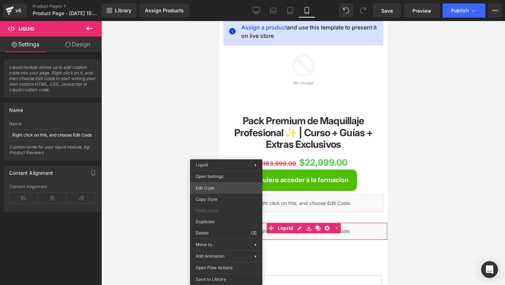
click at [237, 0] on div "Liquid You are previewing how the will restyle your page. You can not edit Elem…" at bounding box center [252, 0] width 505 height 0
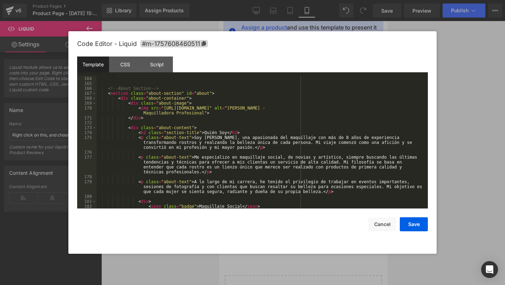
scroll to position [826, 0]
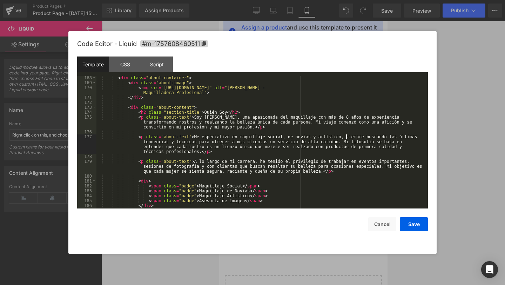
click at [345, 138] on div "< div class = "about-container" > < div class = "about-image" > < img src = "[U…" at bounding box center [260, 146] width 329 height 142
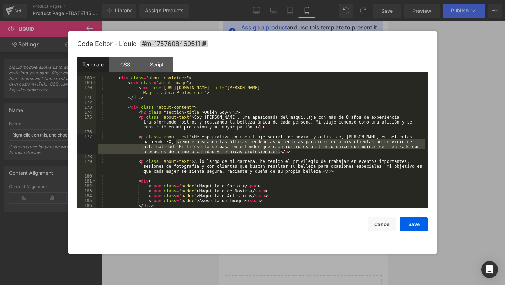
drag, startPoint x: 176, startPoint y: 142, endPoint x: 281, endPoint y: 153, distance: 106.2
click at [281, 153] on div "< div class = "about-container" > < div class = "about-image" > < img src = "[U…" at bounding box center [260, 146] width 329 height 142
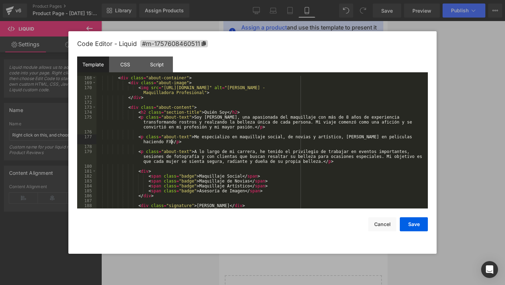
click at [239, 166] on div "< div class = "about-container" > < div class = "about-image" > < img src = "[U…" at bounding box center [260, 146] width 329 height 142
click at [265, 153] on div "< div class = "about-container" > < div class = "about-image" > < img src = "[U…" at bounding box center [260, 146] width 329 height 142
click at [285, 151] on div "< div class = "about-container" > < div class = "about-image" > < img src = "[U…" at bounding box center [260, 146] width 329 height 142
click at [340, 162] on div "< div class = "about-container" > < div class = "about-image" > < img src = "[U…" at bounding box center [260, 146] width 329 height 142
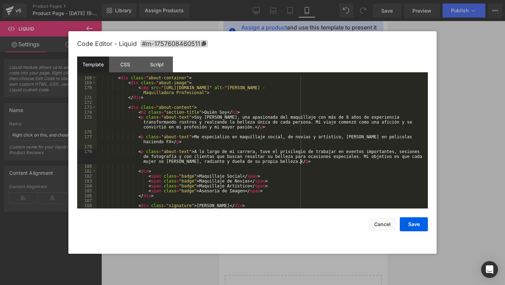
click at [300, 164] on div "< div class = "about-container" > < div class = "about-image" > < img src = "[U…" at bounding box center [260, 146] width 329 height 142
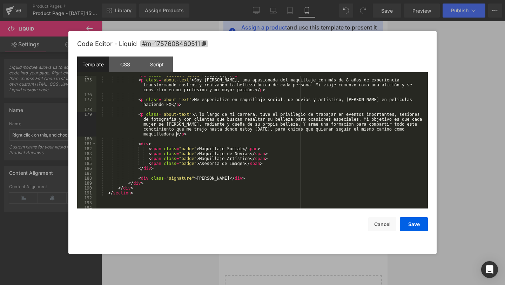
scroll to position [863, 0]
click at [411, 228] on button "Save" at bounding box center [414, 224] width 28 height 14
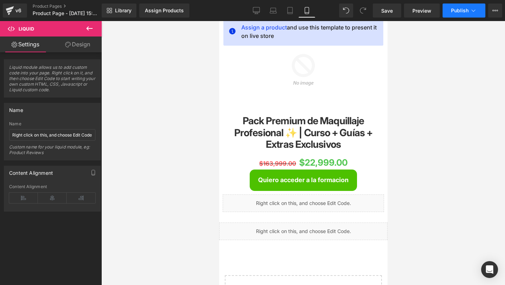
click at [457, 8] on span "Publish" at bounding box center [460, 11] width 18 height 6
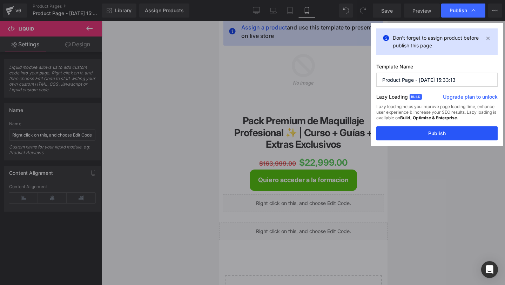
click at [394, 128] on button "Publish" at bounding box center [437, 133] width 121 height 14
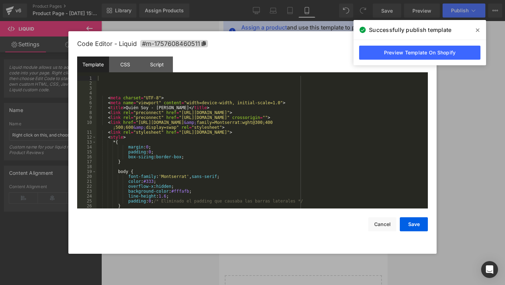
click at [259, 0] on div "Liquid You are previewing how the will restyle your page. You can not edit Elem…" at bounding box center [252, 0] width 505 height 0
click at [185, 193] on div "< meta charset = "UTF-8" > < meta name = "viewport" content = "width=device-wid…" at bounding box center [260, 147] width 329 height 142
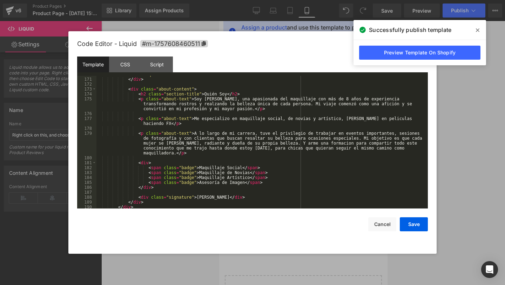
scroll to position [844, 0]
click at [171, 124] on div "< img src = "[URL][DOMAIN_NAME]" alt = "[PERSON_NAME] - Maquilladora Profesiona…" at bounding box center [260, 140] width 329 height 147
click at [409, 223] on button "Save" at bounding box center [414, 224] width 28 height 14
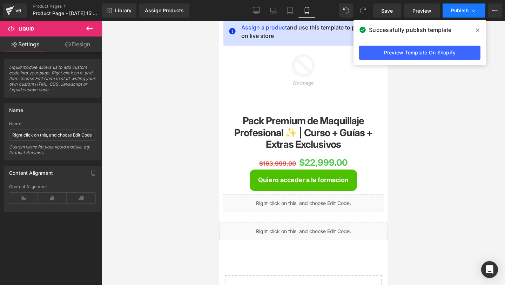
click at [471, 9] on icon at bounding box center [473, 10] width 7 height 7
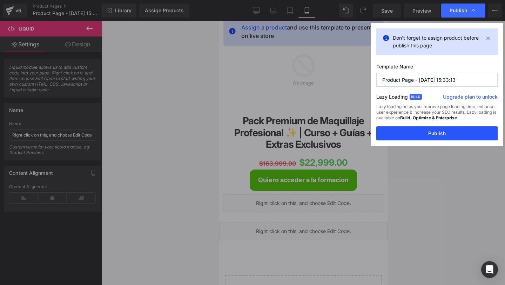
click at [408, 136] on button "Publish" at bounding box center [437, 133] width 121 height 14
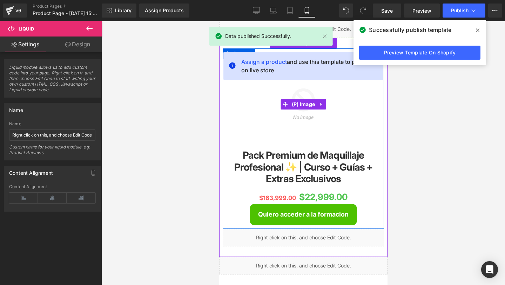
scroll to position [0, 0]
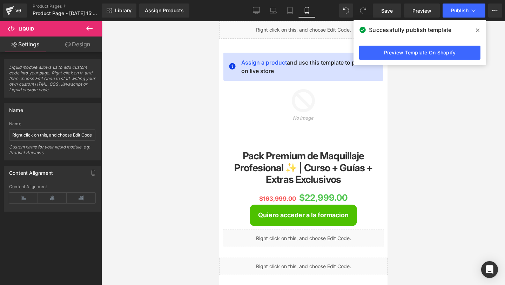
click at [92, 28] on icon at bounding box center [89, 28] width 6 height 4
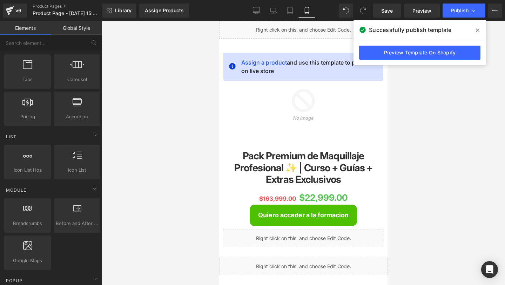
scroll to position [231, 0]
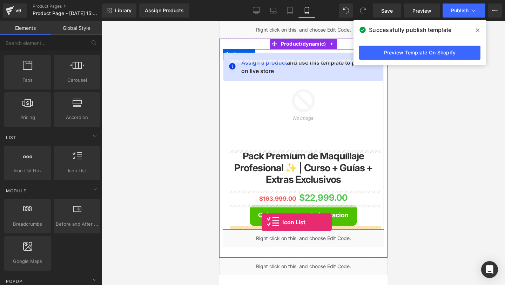
drag, startPoint x: 287, startPoint y: 187, endPoint x: 261, endPoint y: 222, distance: 43.4
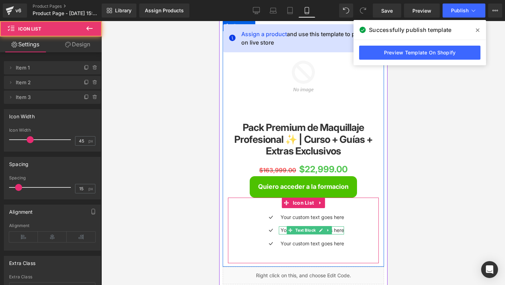
scroll to position [34, 0]
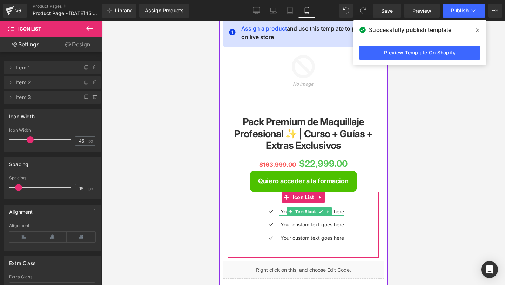
click at [285, 211] on p "Your custom text goes here" at bounding box center [312, 212] width 64 height 8
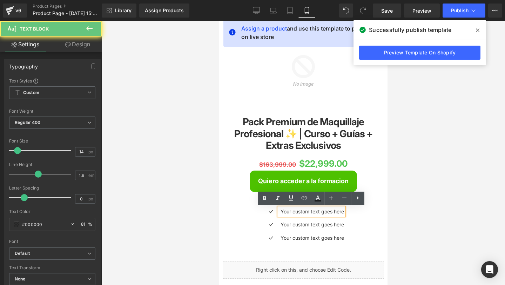
click at [285, 211] on p "Your custom text goes here" at bounding box center [312, 212] width 64 height 8
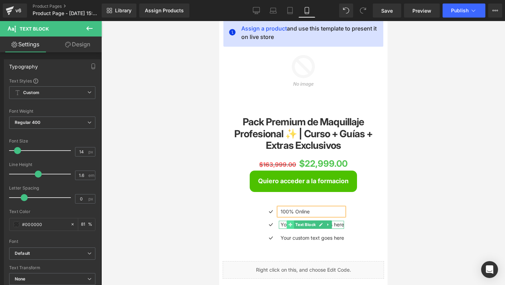
click at [291, 225] on icon at bounding box center [290, 225] width 4 height 4
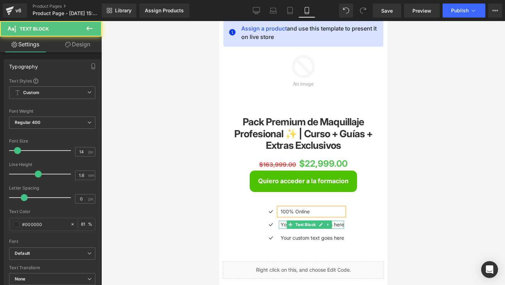
click at [285, 225] on p "Your custom text goes here" at bounding box center [312, 225] width 64 height 8
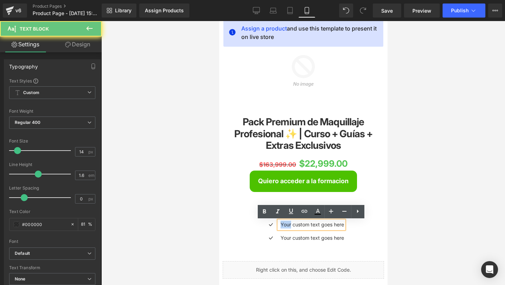
click at [285, 225] on p "Your custom text goes here" at bounding box center [312, 225] width 64 height 8
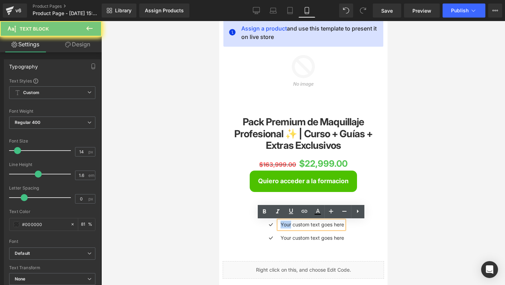
click at [285, 225] on p "Your custom text goes here" at bounding box center [312, 225] width 64 height 8
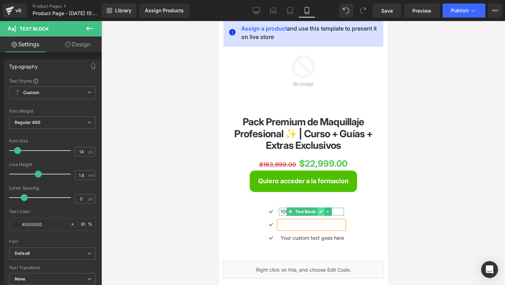
click at [325, 211] on link at bounding box center [320, 211] width 7 height 8
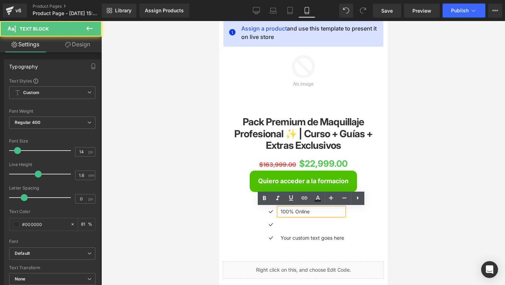
click at [321, 211] on p "100% Online" at bounding box center [312, 212] width 64 height 8
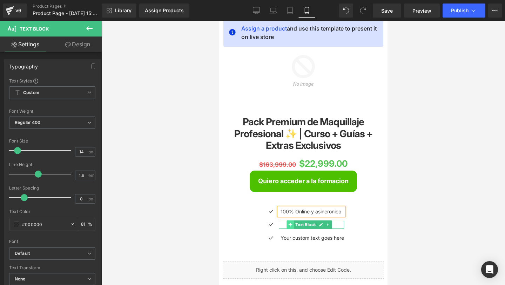
click at [291, 228] on span at bounding box center [290, 224] width 7 height 8
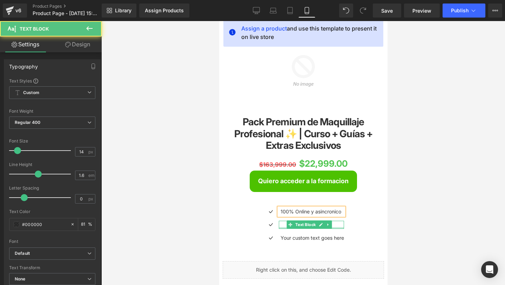
click at [283, 227] on div at bounding box center [311, 228] width 65 height 2
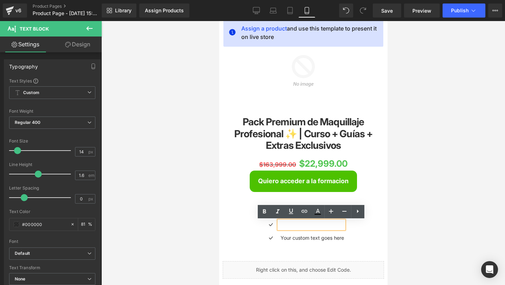
click at [284, 224] on p at bounding box center [312, 225] width 64 height 8
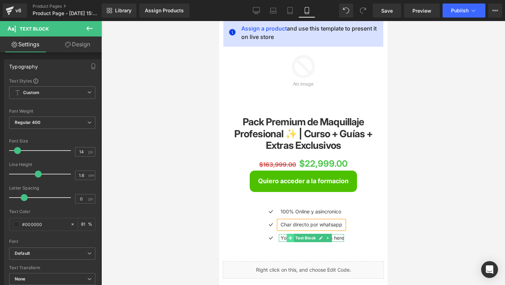
click at [289, 238] on span at bounding box center [290, 238] width 7 height 8
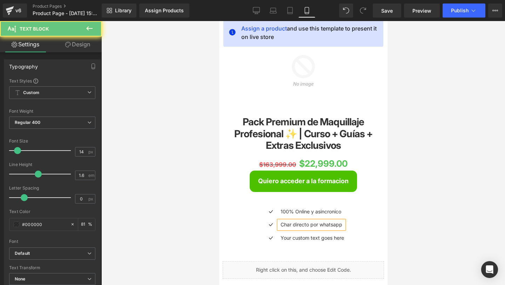
click at [293, 225] on p "Char directo por whatsapp" at bounding box center [312, 225] width 64 height 8
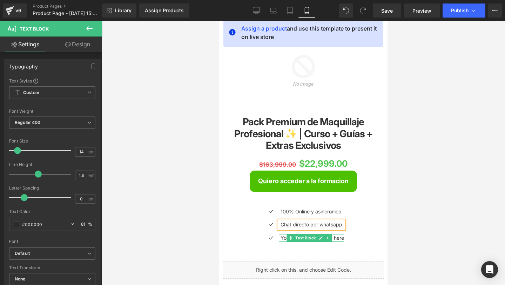
click at [283, 239] on p "Your custom text goes here" at bounding box center [312, 238] width 64 height 8
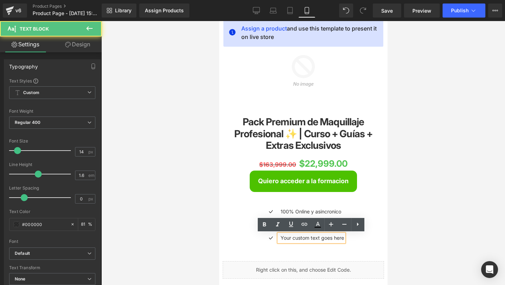
click at [286, 241] on p "Your custom text goes here" at bounding box center [312, 238] width 64 height 8
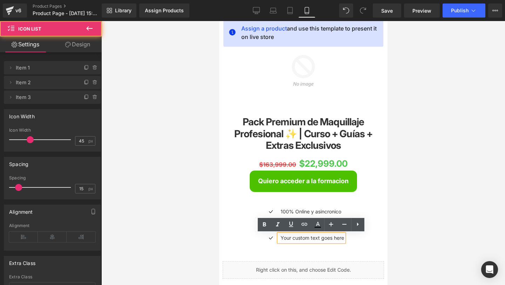
click at [269, 244] on ul "Icon 100% Online y asincronico Text Block Icon Chat directo por whatsapp Text B…" at bounding box center [303, 227] width 81 height 39
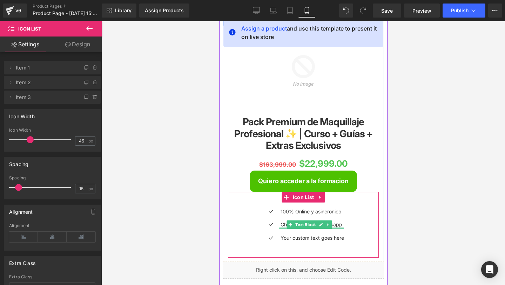
click at [286, 228] on div at bounding box center [311, 228] width 65 height 2
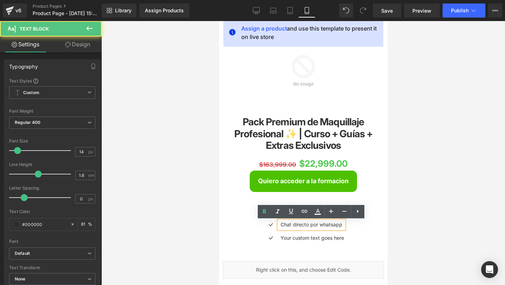
click at [285, 226] on p "Chat directo por whatsapp" at bounding box center [312, 225] width 64 height 8
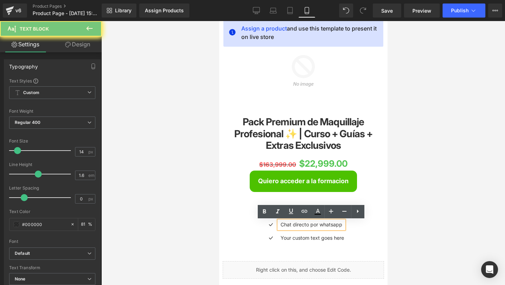
click at [285, 226] on p "Chat directo por whatsapp" at bounding box center [312, 225] width 64 height 8
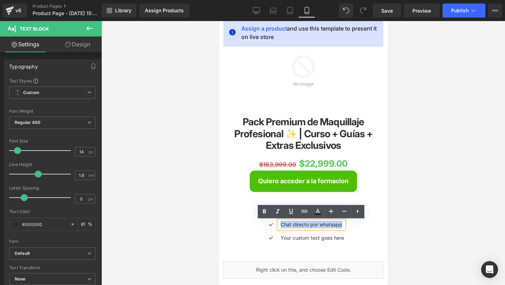
copy p "Chat directo por whatsapp"
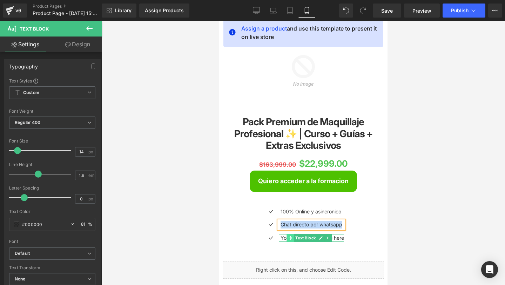
click at [288, 238] on span at bounding box center [290, 238] width 7 height 8
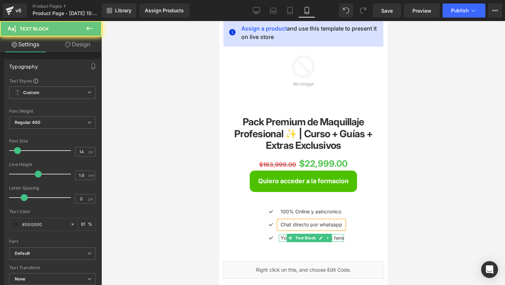
click at [284, 238] on p "Your custom text goes here" at bounding box center [312, 238] width 64 height 8
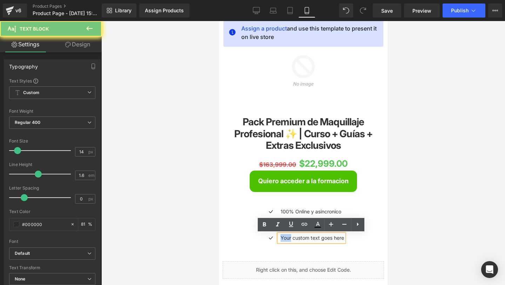
click at [284, 238] on p "Your custom text goes here" at bounding box center [312, 238] width 64 height 8
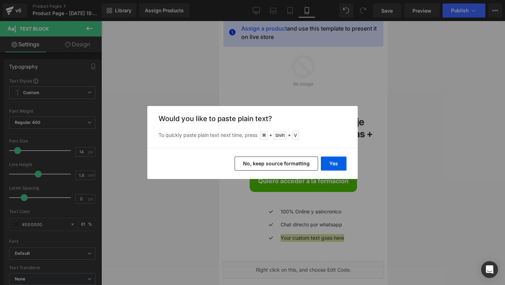
click at [303, 164] on button "No, keep source formatting" at bounding box center [277, 163] width 84 height 14
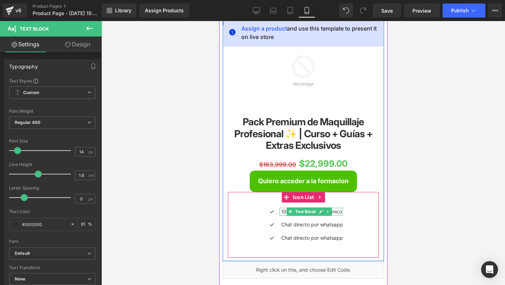
click at [291, 213] on icon at bounding box center [290, 211] width 4 height 4
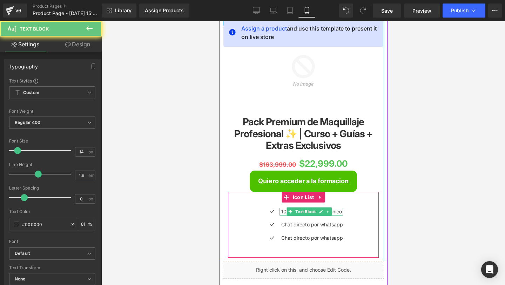
click at [284, 213] on p "100% Online y asincronico" at bounding box center [312, 212] width 62 height 8
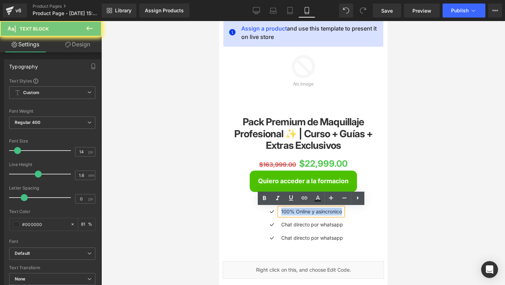
click at [284, 213] on p "100% Online y asincronico" at bounding box center [312, 212] width 62 height 8
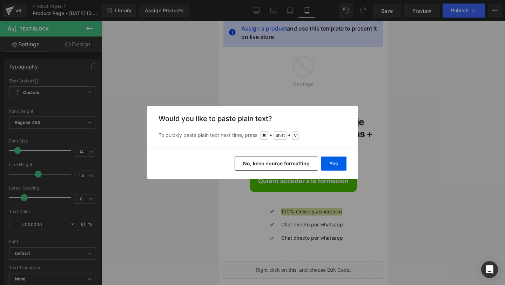
click at [288, 168] on button "No, keep source formatting" at bounding box center [277, 163] width 84 height 14
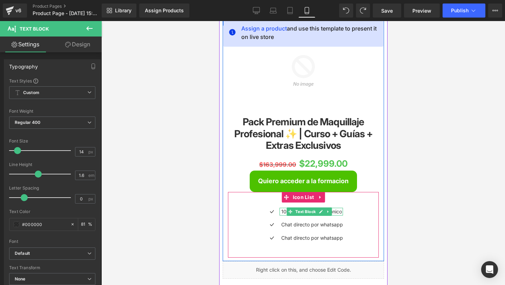
click at [284, 212] on p "100% Online y asincronico" at bounding box center [312, 212] width 62 height 8
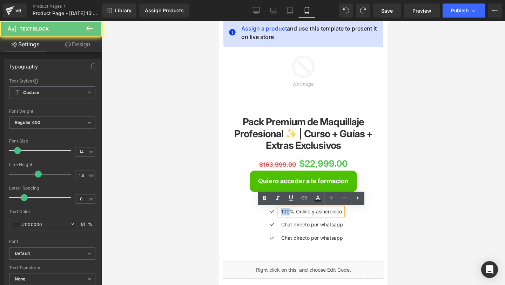
click at [284, 212] on p "100% Online y asincronico" at bounding box center [312, 212] width 62 height 8
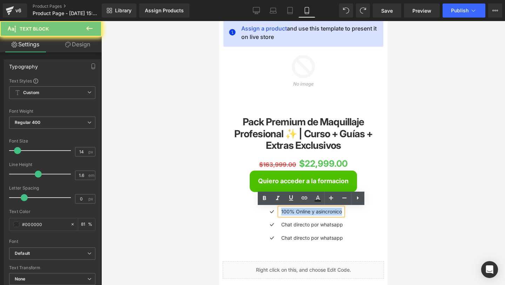
click at [284, 212] on p "100% Online y asincronico" at bounding box center [312, 212] width 62 height 8
copy p "100% Online y asincronico"
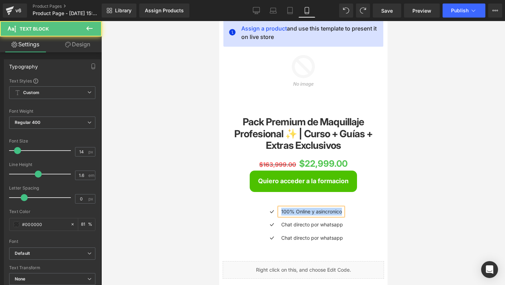
click at [287, 226] on p "Chat directo por whatsapp" at bounding box center [312, 225] width 62 height 8
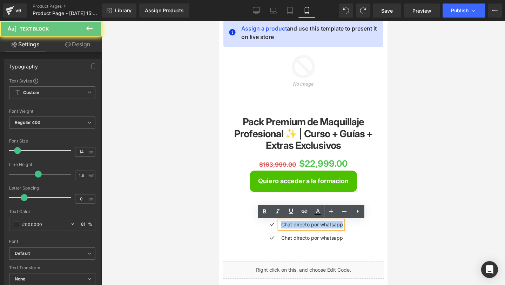
click at [287, 226] on p "Chat directo por whatsapp" at bounding box center [312, 225] width 62 height 8
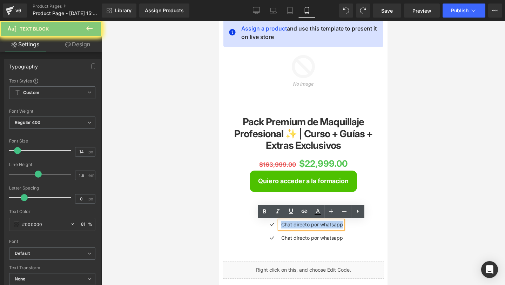
click at [287, 226] on p "Chat directo por whatsapp" at bounding box center [312, 225] width 62 height 8
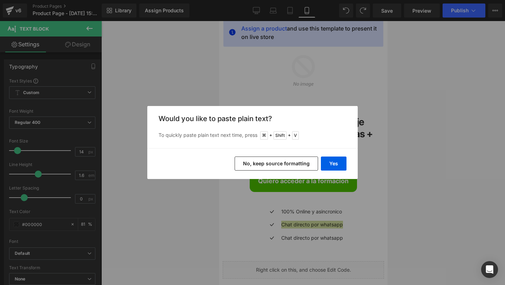
click at [300, 167] on button "No, keep source formatting" at bounding box center [277, 163] width 84 height 14
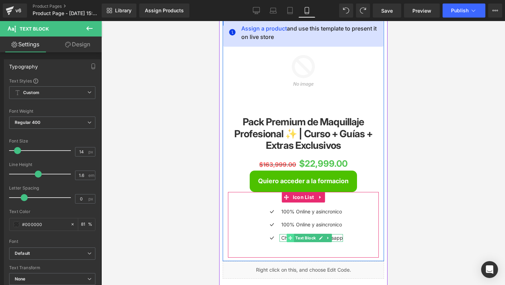
click at [289, 237] on span at bounding box center [290, 238] width 7 height 8
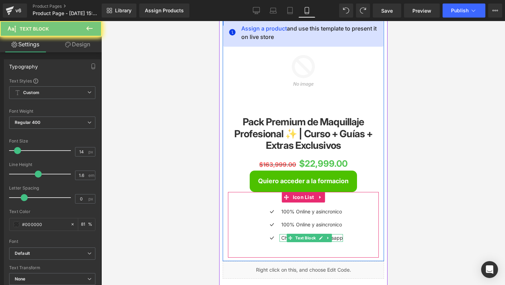
click at [284, 238] on p "Chat directo por whatsapp" at bounding box center [312, 238] width 62 height 8
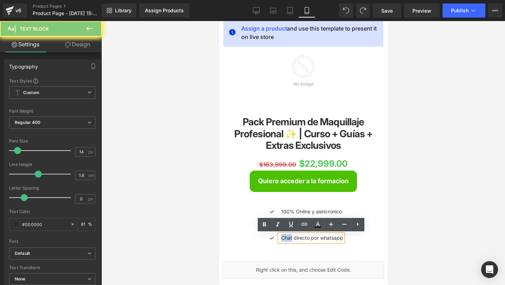
click at [284, 238] on p "Chat directo por whatsapp" at bounding box center [312, 238] width 62 height 8
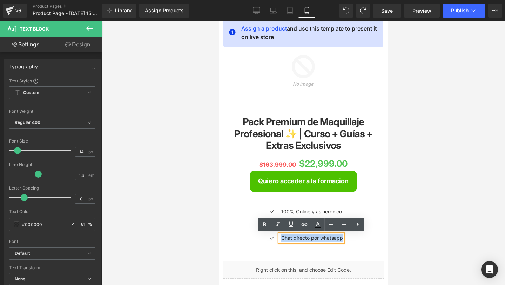
copy p "Chat directo por whatsapp"
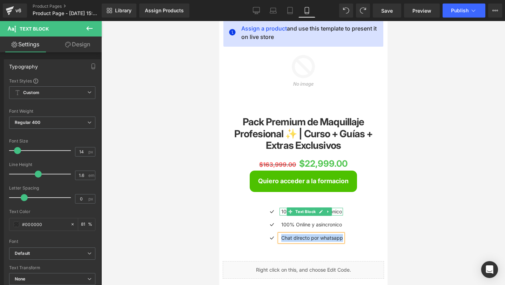
click at [286, 213] on p "100% Online y asincronico" at bounding box center [312, 212] width 62 height 8
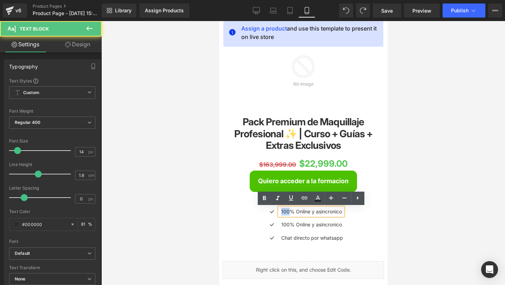
click at [286, 213] on p "100% Online y asincronico" at bounding box center [312, 212] width 62 height 8
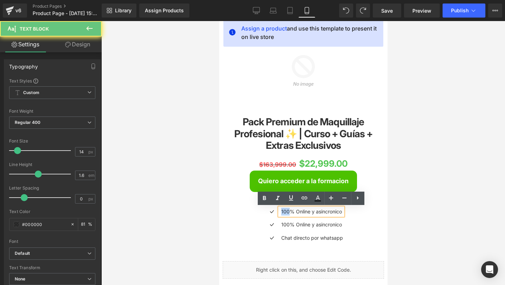
click at [286, 213] on p "100% Online y asincronico" at bounding box center [312, 212] width 62 height 8
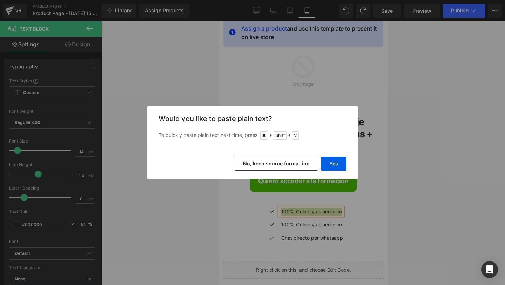
click at [275, 162] on button "No, keep source formatting" at bounding box center [277, 163] width 84 height 14
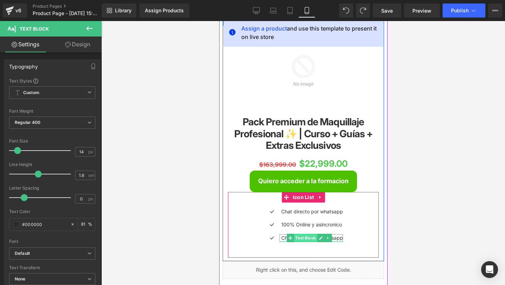
click at [302, 239] on span "Text Block" at bounding box center [305, 238] width 23 height 8
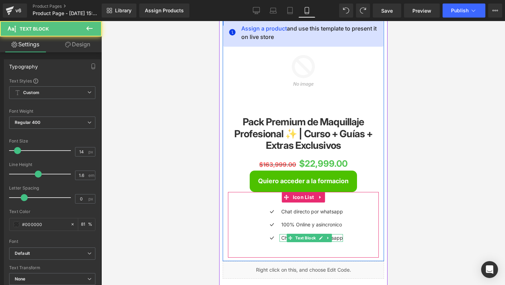
click at [285, 237] on p "Chat directo por whatsapp" at bounding box center [312, 238] width 62 height 8
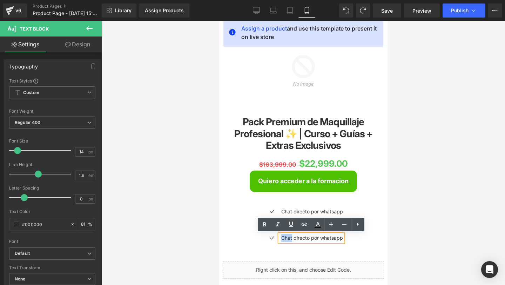
click at [285, 237] on p "Chat directo por whatsapp" at bounding box center [312, 238] width 62 height 8
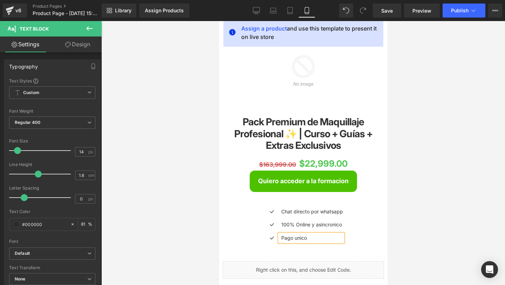
click at [269, 248] on div "Icon Chat directo por whatsapp Text Block Icon 100% Online y asincronico Text B…" at bounding box center [303, 225] width 151 height 66
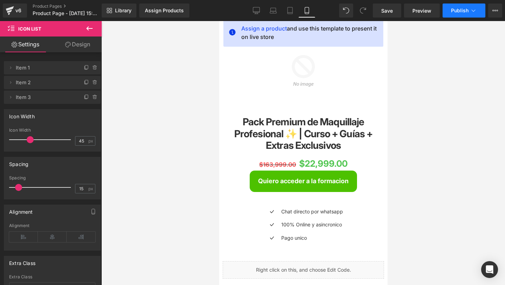
click at [453, 13] on span "Publish" at bounding box center [460, 11] width 18 height 6
click at [461, 13] on span "Publish" at bounding box center [460, 11] width 18 height 6
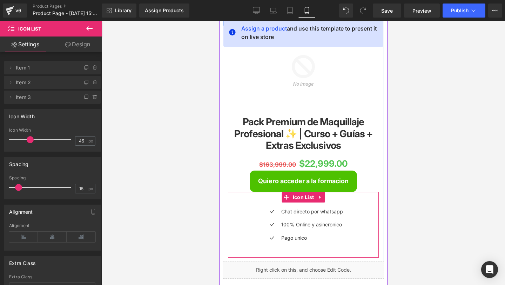
click at [266, 204] on div "Icon Chat directo por whatsapp Text Block Icon 100% Online y asincronico Text B…" at bounding box center [303, 225] width 151 height 66
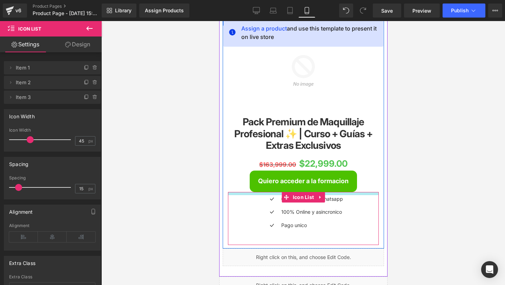
drag, startPoint x: 278, startPoint y: 192, endPoint x: 278, endPoint y: 180, distance: 12.6
click at [278, 180] on div "Pack Premium de Maquillaje Profesional ✨ | Curso + Guías + Extras Exclusivos (P…" at bounding box center [302, 180] width 161 height 129
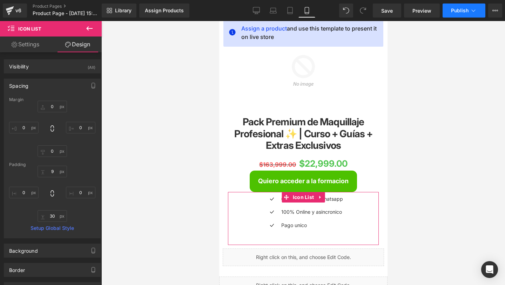
click at [462, 11] on span "Publish" at bounding box center [460, 11] width 18 height 6
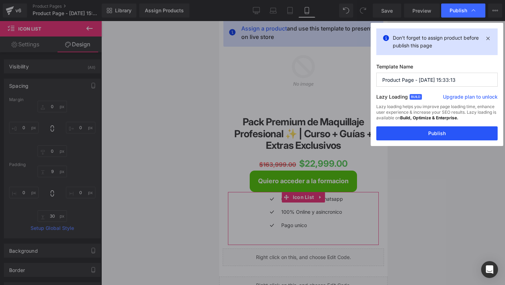
click at [410, 135] on button "Publish" at bounding box center [437, 133] width 121 height 14
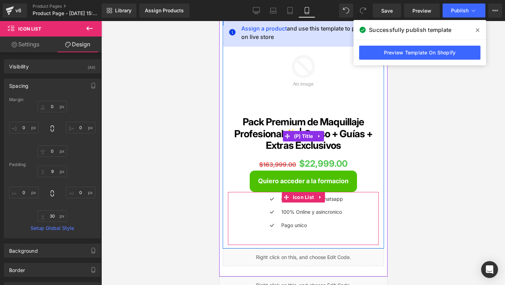
scroll to position [0, 0]
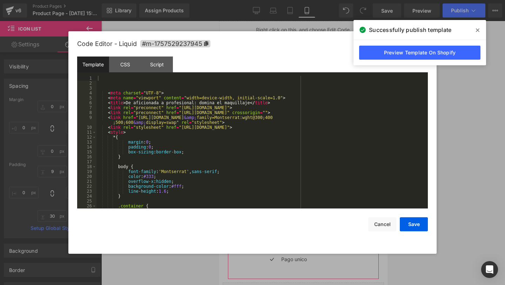
click at [242, 0] on div "Text Block You are previewing how the will restyle your page. You can not edit …" at bounding box center [252, 0] width 505 height 0
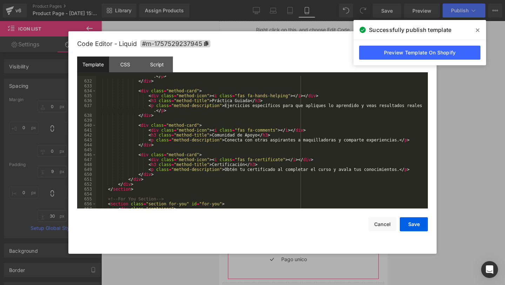
scroll to position [3142, 0]
drag, startPoint x: 254, startPoint y: 141, endPoint x: 400, endPoint y: 140, distance: 145.3
click at [400, 140] on div "< p class = "method-description" > Accede a las lecciones cuando quieras y desd…" at bounding box center [260, 141] width 329 height 147
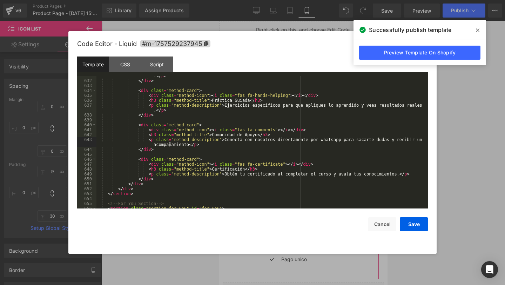
click at [189, 145] on div "< p class = "method-description" > Accede a las lecciones cuando quieras y desd…" at bounding box center [260, 141] width 329 height 147
click at [413, 222] on button "Save" at bounding box center [414, 224] width 28 height 14
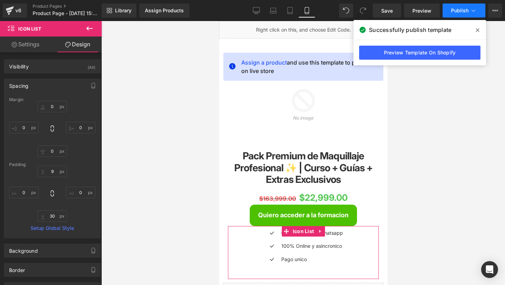
click at [453, 16] on button "Publish" at bounding box center [464, 11] width 43 height 14
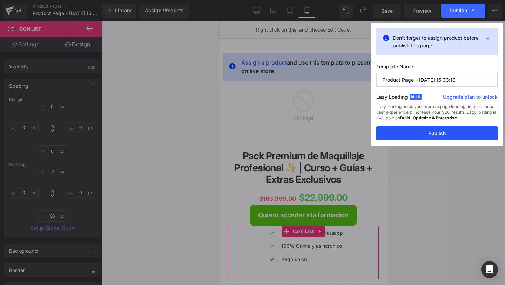
click at [390, 129] on button "Publish" at bounding box center [437, 133] width 121 height 14
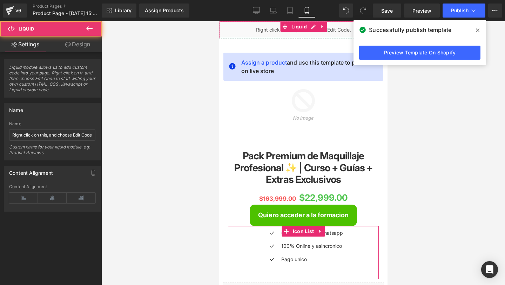
click at [253, 23] on div "Liquid" at bounding box center [303, 30] width 168 height 18
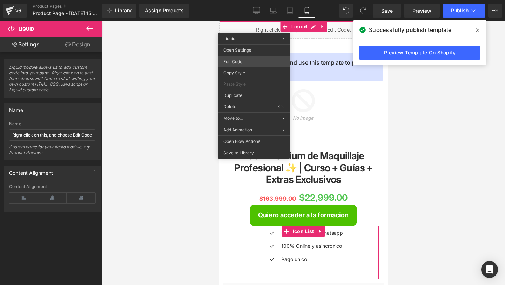
click at [254, 0] on div "Text Block You are previewing how the will restyle your page. You can not edit …" at bounding box center [252, 0] width 505 height 0
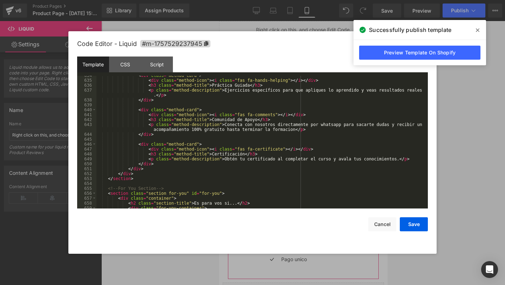
scroll to position [3157, 0]
click at [294, 131] on div "< div class = "method-card" > < div class = "method-icon" > < i class = "fas fa…" at bounding box center [260, 144] width 329 height 142
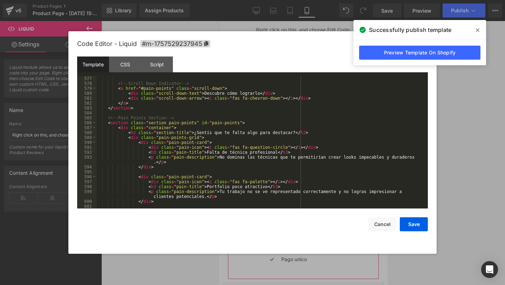
scroll to position [2844, 0]
drag, startPoint x: 261, startPoint y: 133, endPoint x: 293, endPoint y: 134, distance: 31.9
click at [292, 134] on div "</ div > <!-- Scroll Down Indicator --> < a href = "#pain-points" class = "scro…" at bounding box center [260, 142] width 329 height 142
click at [462, 7] on div at bounding box center [252, 142] width 505 height 285
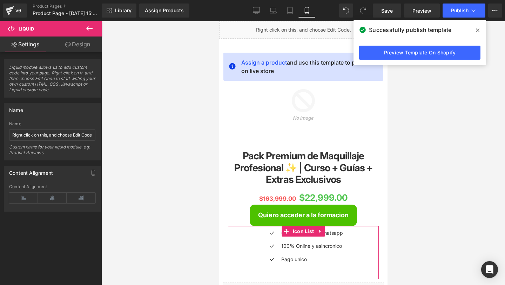
click at [462, 7] on button "Publish" at bounding box center [464, 11] width 43 height 14
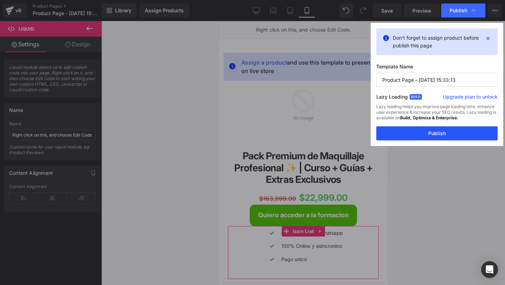
click at [394, 136] on button "Publish" at bounding box center [437, 133] width 121 height 14
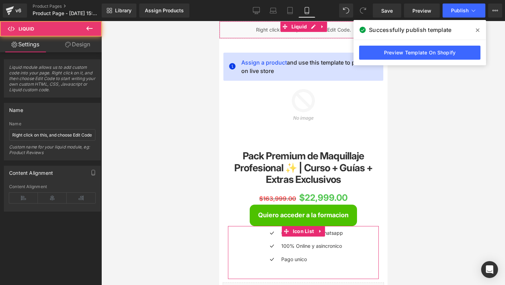
click at [286, 32] on div "Liquid" at bounding box center [303, 30] width 168 height 18
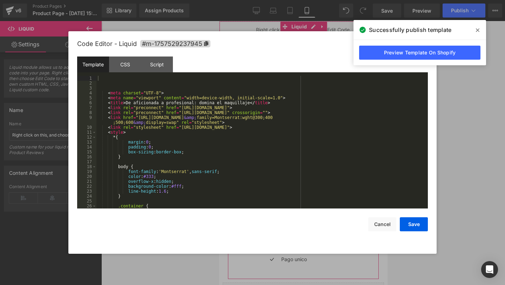
click at [248, 0] on div "Text Block You are previewing how the will restyle your page. You can not edit …" at bounding box center [252, 0] width 505 height 0
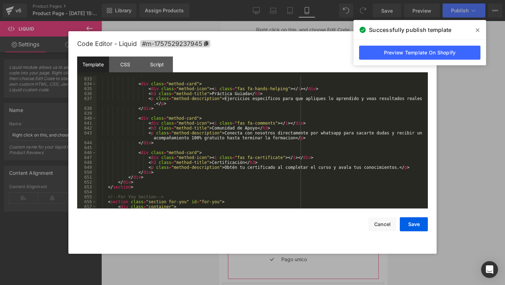
scroll to position [3150, 0]
click at [295, 139] on div "< div class = "method-card" > < div class = "method-icon" > < i class = "fas fa…" at bounding box center [260, 146] width 329 height 142
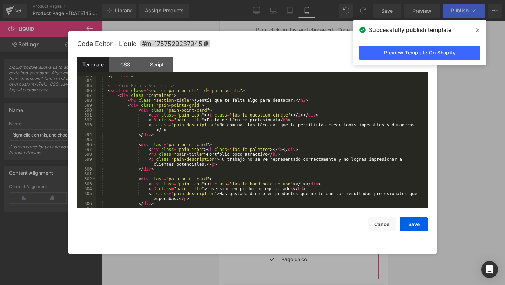
scroll to position [2873, 0]
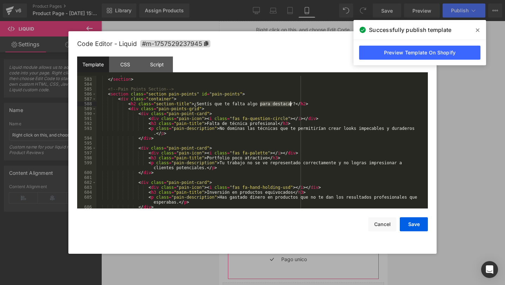
drag, startPoint x: 261, startPoint y: 105, endPoint x: 292, endPoint y: 106, distance: 30.9
click at [292, 106] on div "</ a > </ section > <!-- Pain Points Section --> < section class = "section pai…" at bounding box center [260, 143] width 329 height 142
click at [410, 226] on button "Save" at bounding box center [414, 224] width 28 height 14
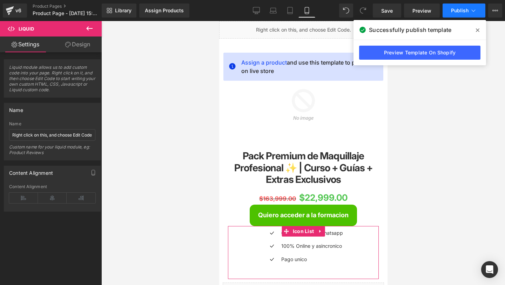
click at [455, 12] on span "Publish" at bounding box center [460, 11] width 18 height 6
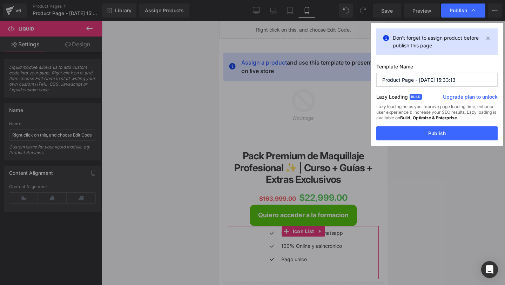
click at [390, 125] on div "Lazy loading helps you improve page loading time, enhance user experience & inc…" at bounding box center [437, 115] width 121 height 22
click at [388, 127] on button "Publish" at bounding box center [437, 133] width 121 height 14
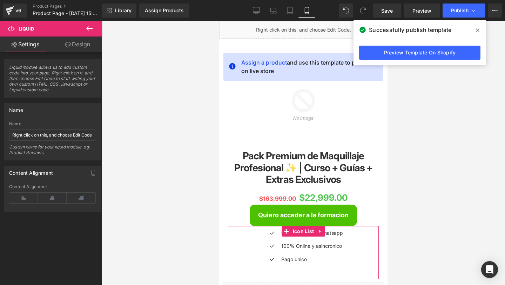
click at [477, 27] on span at bounding box center [477, 30] width 11 height 11
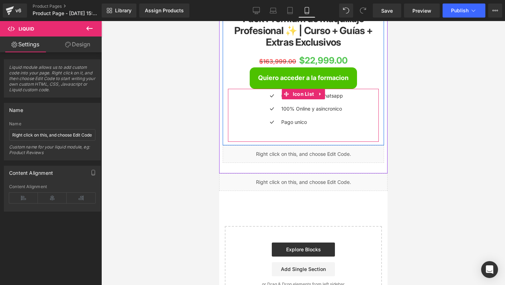
scroll to position [138, 0]
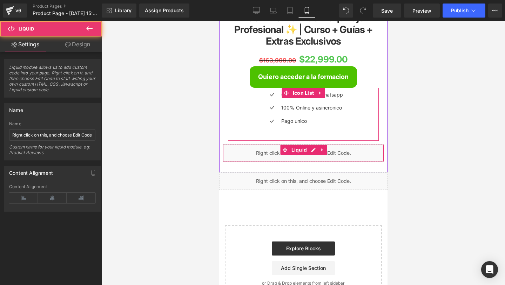
drag, startPoint x: 344, startPoint y: 157, endPoint x: 337, endPoint y: 157, distance: 7.4
click at [339, 157] on div "Liquid" at bounding box center [302, 153] width 161 height 18
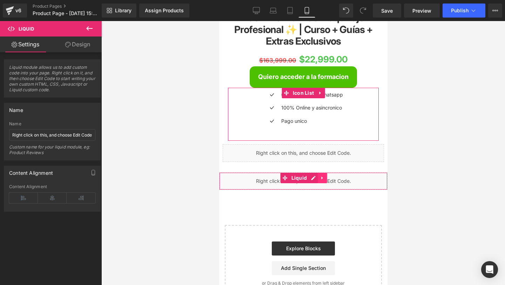
click at [321, 179] on icon at bounding box center [321, 177] width 1 height 3
click at [319, 178] on icon at bounding box center [317, 177] width 5 height 5
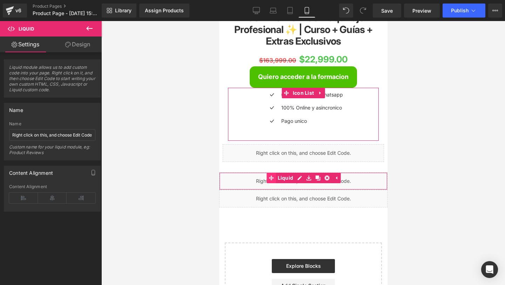
click at [286, 178] on link "Liquid" at bounding box center [281, 178] width 28 height 11
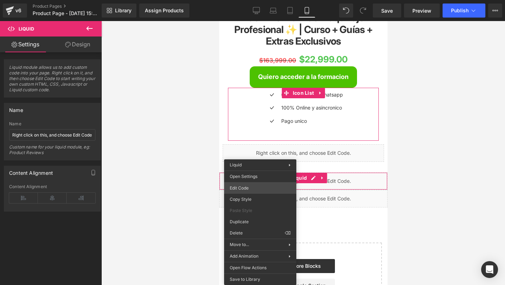
click at [248, 0] on div "Liquid You are previewing how the will restyle your page. You can not edit Elem…" at bounding box center [252, 0] width 505 height 0
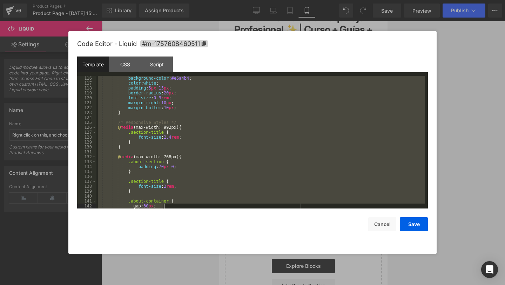
scroll to position [865, 0]
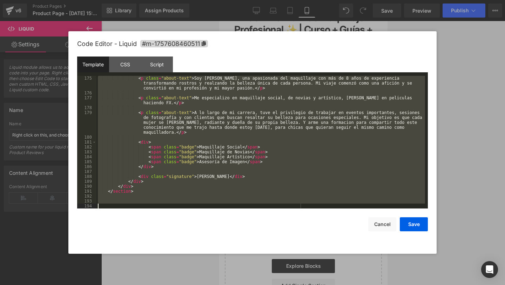
drag, startPoint x: 114, startPoint y: 82, endPoint x: 284, endPoint y: 285, distance: 264.0
click at [284, 285] on body "Liquid You are previewing how the will restyle your page. You can not edit Elem…" at bounding box center [252, 142] width 505 height 285
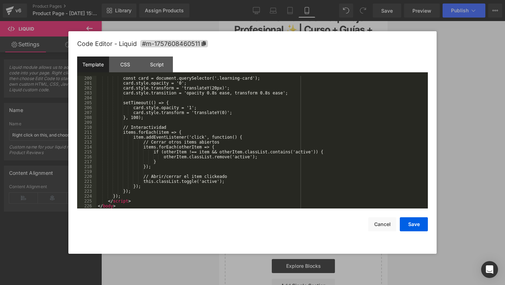
scroll to position [982, 0]
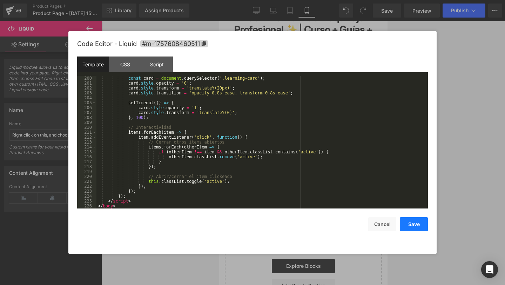
click at [411, 226] on button "Save" at bounding box center [414, 224] width 28 height 14
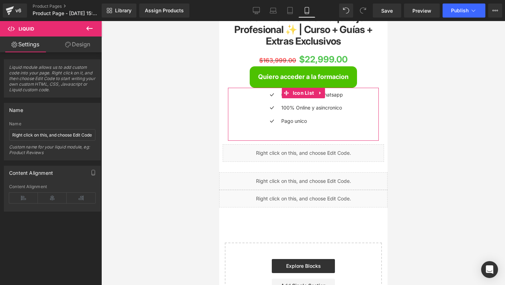
click at [411, 226] on button "Save" at bounding box center [414, 221] width 28 height 14
click at [462, 10] on span "Publish" at bounding box center [460, 11] width 18 height 6
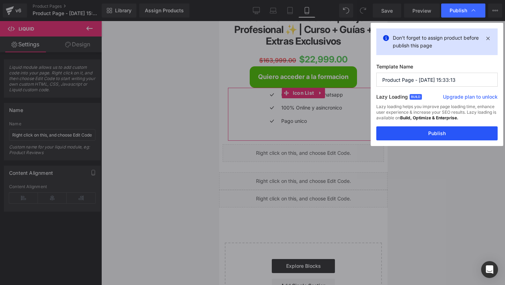
click at [387, 138] on button "Publish" at bounding box center [437, 133] width 121 height 14
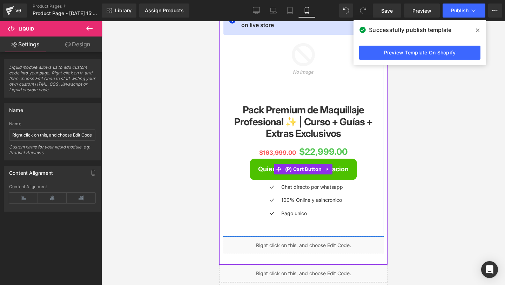
scroll to position [0, 0]
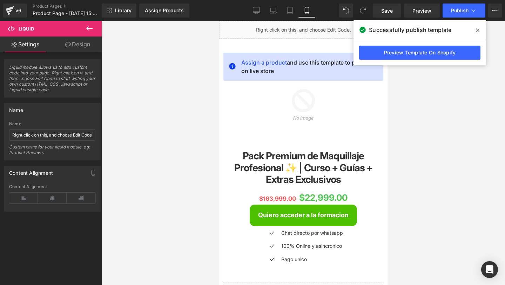
click at [474, 32] on span at bounding box center [477, 30] width 11 height 11
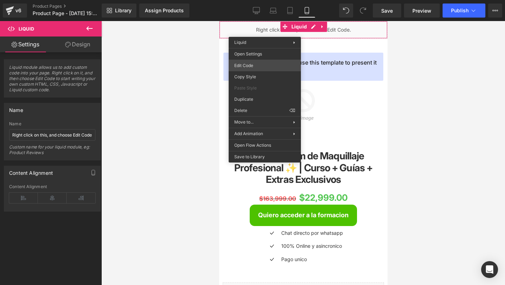
click at [240, 0] on div "Liquid You are previewing how the will restyle your page. You can not edit Elem…" at bounding box center [252, 0] width 505 height 0
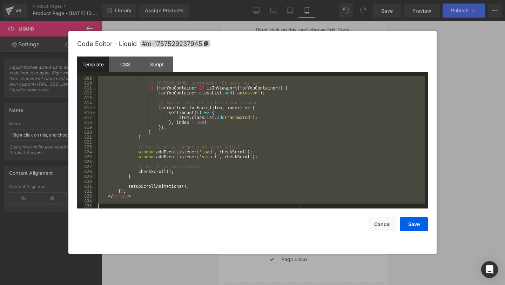
scroll to position [4053, 0]
drag, startPoint x: 111, startPoint y: 80, endPoint x: 165, endPoint y: 241, distance: 169.3
click at [165, 241] on div "Code Editor - Liquid #m-1757529237945 Template CSS Script Data 809 810 811 812 …" at bounding box center [252, 142] width 351 height 222
click at [381, 220] on button "Cancel" at bounding box center [382, 224] width 28 height 14
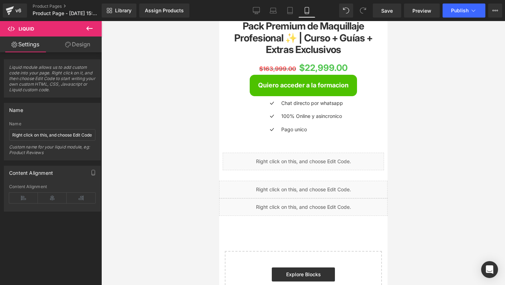
scroll to position [69, 0]
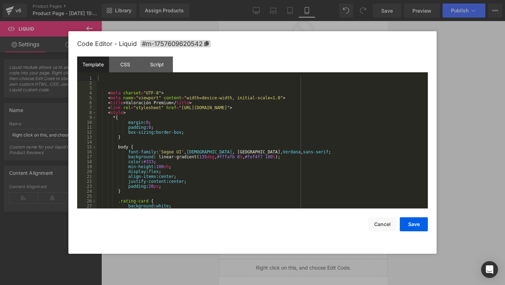
click at [290, 0] on div "Liquid You are previewing how the will restyle your page. You can not edit Elem…" at bounding box center [252, 0] width 505 height 0
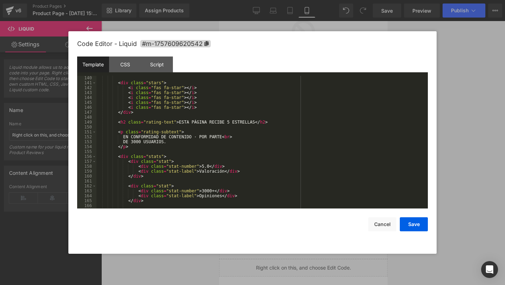
scroll to position [676, 0]
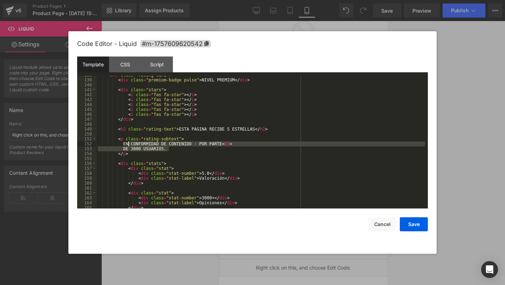
drag, startPoint x: 169, startPoint y: 150, endPoint x: 128, endPoint y: 145, distance: 41.7
click at [128, 145] on div "< div class = "rating-card" > < div class = "premium-badge pulse" > NIVEL PREMI…" at bounding box center [260, 144] width 329 height 142
click at [254, 129] on div "< div class = "rating-card" > < div class = "premium-badge pulse" > NIVEL PREMI…" at bounding box center [260, 144] width 329 height 142
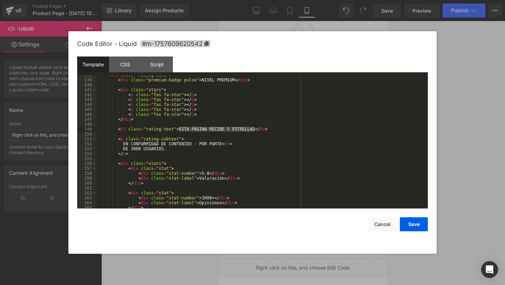
drag, startPoint x: 254, startPoint y: 129, endPoint x: 179, endPoint y: 129, distance: 75.1
click at [179, 129] on div "< div class = "rating-card" > < div class = "premium-badge pulse" > NIVEL PREMI…" at bounding box center [260, 144] width 329 height 142
click at [173, 149] on div "< div class = "rating-card" > < div class = "premium-badge pulse" > NIVEL PREMI…" at bounding box center [260, 144] width 329 height 142
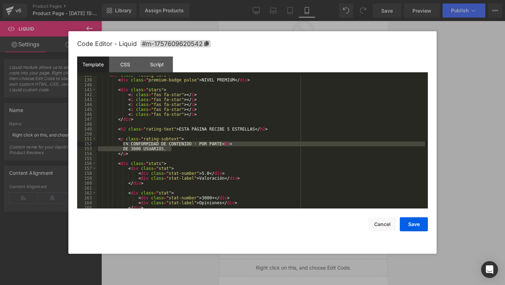
drag, startPoint x: 171, startPoint y: 149, endPoint x: 128, endPoint y: 143, distance: 42.9
click at [141, 146] on div "< div class = "rating-card" > < div class = "premium-badge pulse" > NIVEL PREMI…" at bounding box center [260, 144] width 329 height 142
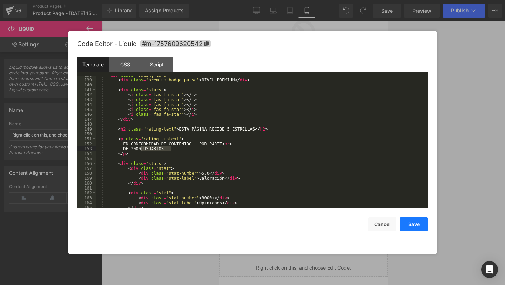
click at [426, 225] on button "Save" at bounding box center [414, 224] width 28 height 14
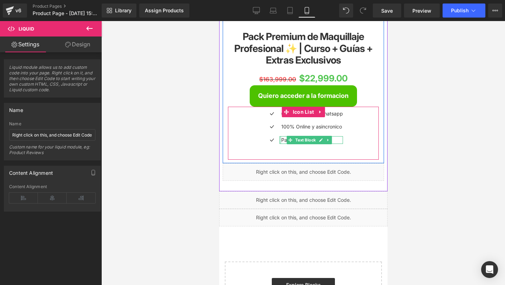
scroll to position [157, 0]
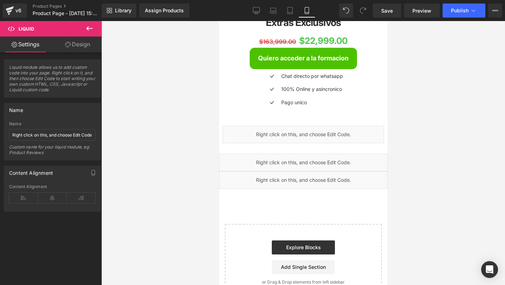
click at [270, 184] on div "Liquid" at bounding box center [303, 180] width 168 height 18
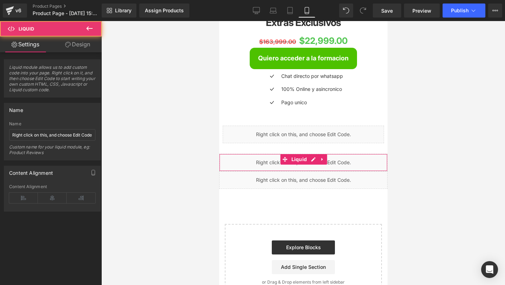
click at [262, 162] on div "Liquid" at bounding box center [303, 163] width 168 height 18
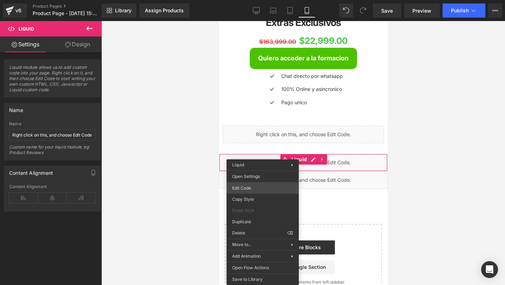
click at [250, 0] on div "Liquid You are previewing how the will restyle your page. You can not edit Elem…" at bounding box center [252, 0] width 505 height 0
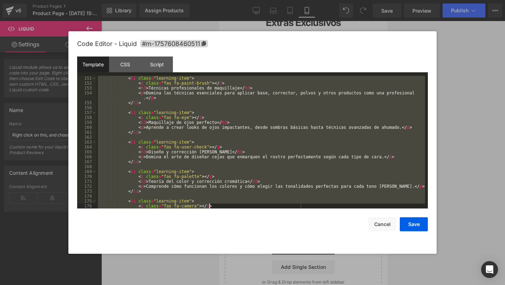
scroll to position [987, 0]
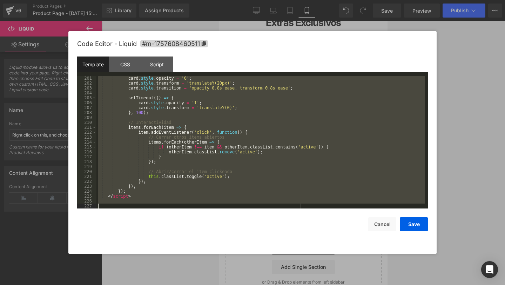
drag, startPoint x: 108, startPoint y: 81, endPoint x: 208, endPoint y: 285, distance: 226.3
click at [208, 285] on body "Liquid You are previewing how the will restyle your page. You can not edit Elem…" at bounding box center [252, 142] width 505 height 285
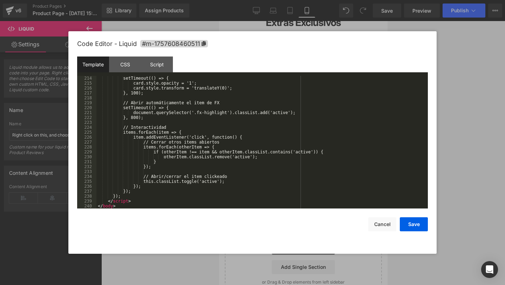
scroll to position [1056, 0]
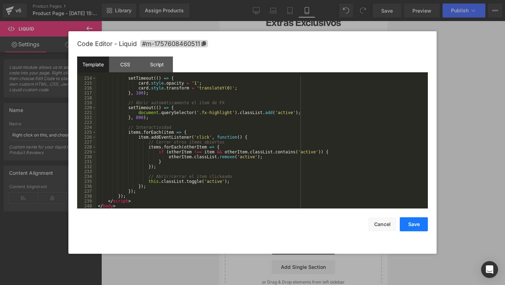
click at [427, 225] on button "Save" at bounding box center [414, 224] width 28 height 14
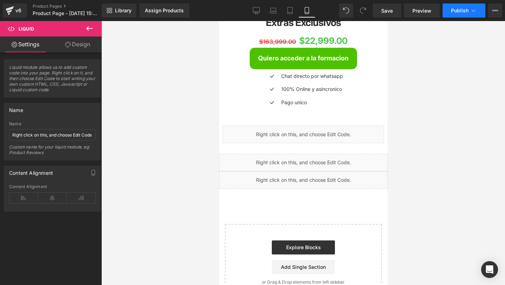
click at [461, 9] on span "Publish" at bounding box center [460, 11] width 18 height 6
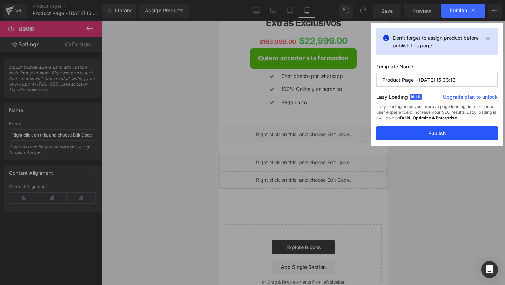
click at [444, 128] on button "Publish" at bounding box center [437, 133] width 121 height 14
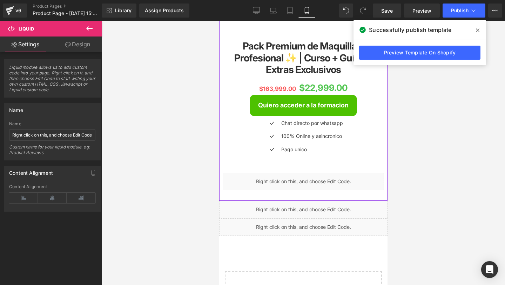
scroll to position [0, 0]
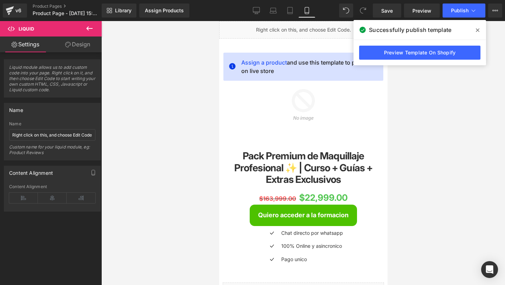
click at [476, 27] on icon at bounding box center [478, 30] width 4 height 6
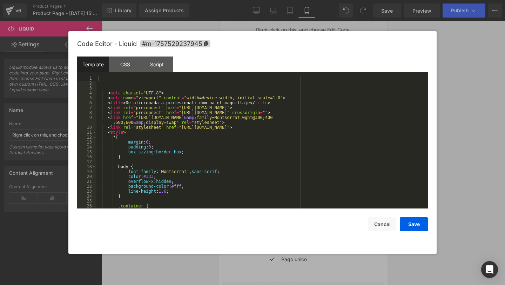
click at [233, 0] on div "Liquid You are previewing how the will restyle your page. You can not edit Elem…" at bounding box center [252, 0] width 505 height 0
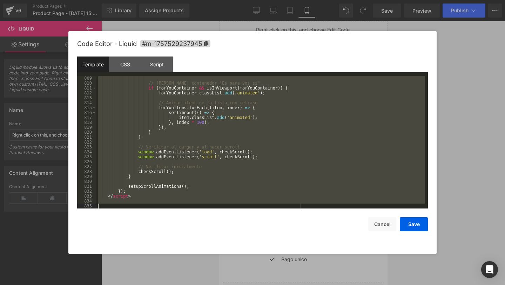
scroll to position [4053, 0]
drag, startPoint x: 110, startPoint y: 81, endPoint x: 162, endPoint y: 226, distance: 154.2
click at [162, 226] on div "Code Editor - Liquid #m-1757529237945 Template CSS Script Data 809 810 811 812 …" at bounding box center [252, 142] width 351 height 222
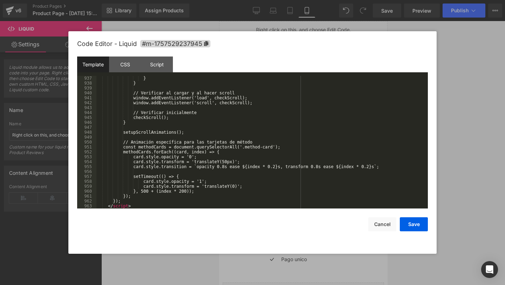
scroll to position [4696, 0]
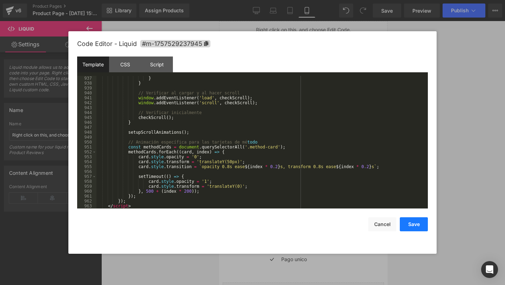
click at [413, 217] on button "Save" at bounding box center [414, 224] width 28 height 14
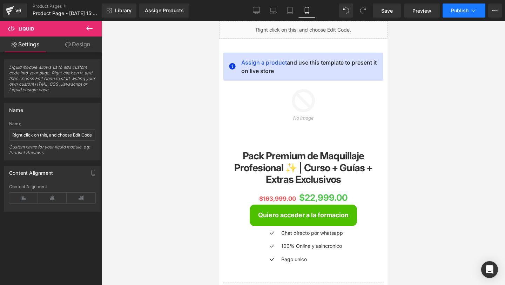
click at [452, 10] on span "Publish" at bounding box center [460, 11] width 18 height 6
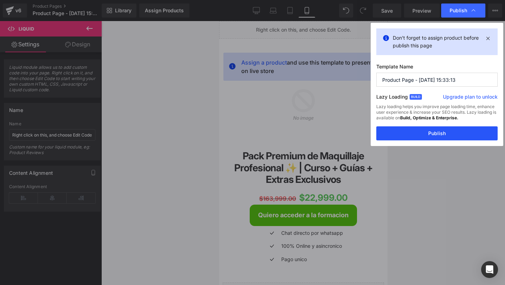
click at [437, 133] on button "Publish" at bounding box center [437, 133] width 121 height 14
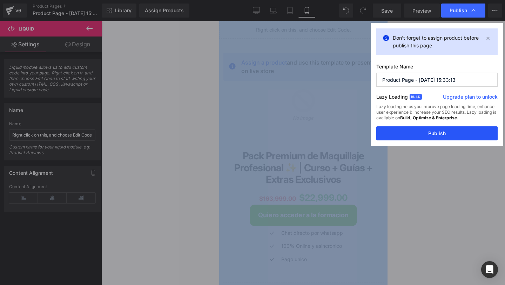
click at [437, 133] on div at bounding box center [303, 153] width 404 height 264
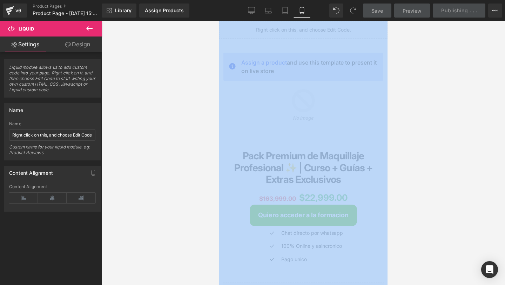
click at [428, 122] on div at bounding box center [303, 153] width 404 height 264
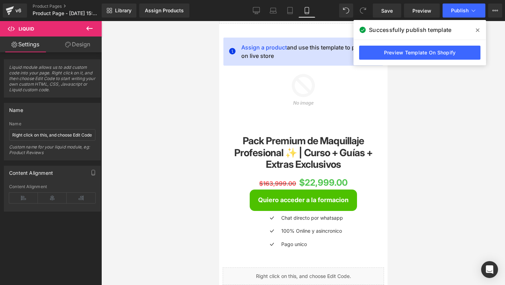
scroll to position [0, 0]
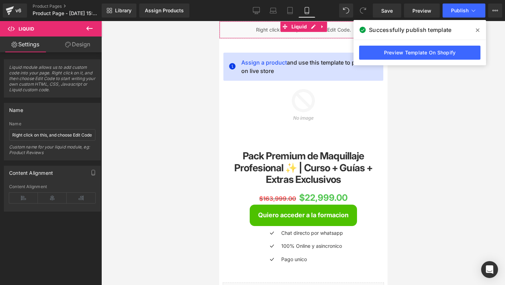
click at [258, 28] on div "Liquid" at bounding box center [303, 30] width 168 height 18
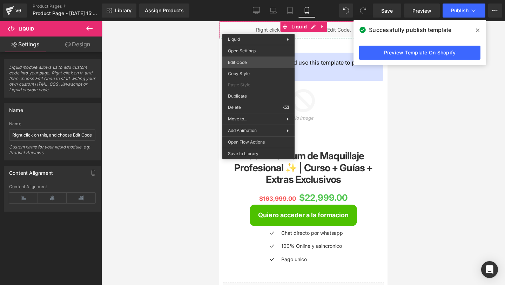
click at [266, 0] on div "Liquid You are previewing how the will restyle your page. You can not edit Elem…" at bounding box center [252, 0] width 505 height 0
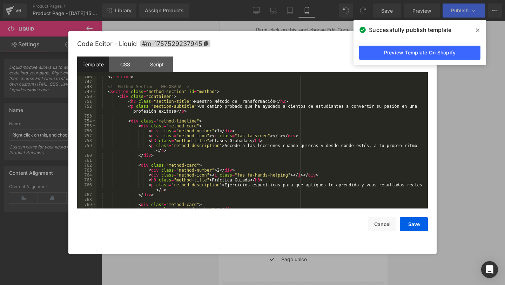
scroll to position [3709, 0]
click at [220, 131] on div "</ section > <!-- Method Section - MEJORADA --> < section class = "method-secti…" at bounding box center [260, 147] width 329 height 142
drag, startPoint x: 237, startPoint y: 134, endPoint x: 142, endPoint y: 134, distance: 94.7
click at [142, 134] on div "</ section > <!-- Method Section - MEJORADA --> < section class = "method-secti…" at bounding box center [260, 147] width 329 height 142
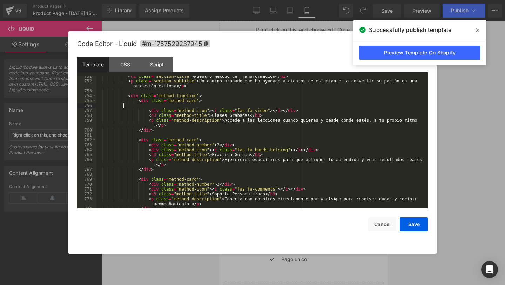
scroll to position [3737, 0]
drag, startPoint x: 238, startPoint y: 146, endPoint x: 146, endPoint y: 146, distance: 92.6
click at [146, 146] on div "< h2 class = "section-title" > Nuestro Método de Transformación </ h2 > < p cla…" at bounding box center [260, 144] width 329 height 142
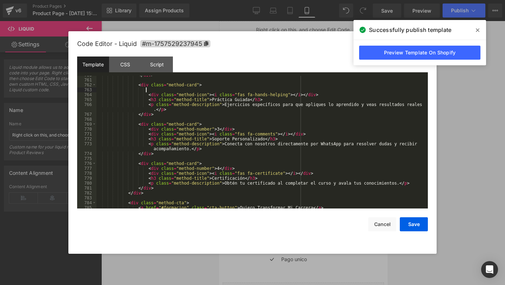
scroll to position [3791, 0]
drag, startPoint x: 238, startPoint y: 128, endPoint x: 145, endPoint y: 131, distance: 93.7
click at [145, 131] on div "</ div > < div class = "method-card" > < div class = "method-icon" > < i class …" at bounding box center [260, 144] width 329 height 142
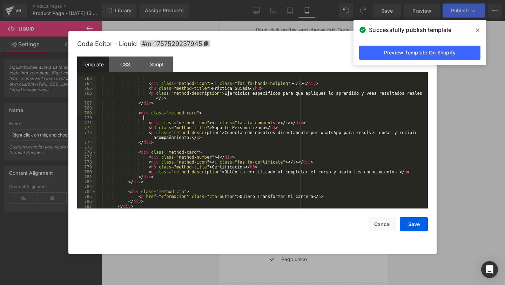
scroll to position [3806, 0]
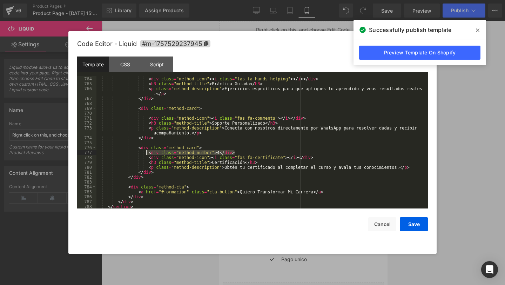
drag, startPoint x: 228, startPoint y: 153, endPoint x: 147, endPoint y: 153, distance: 81.4
click at [147, 153] on div "< div class = "method-icon" > < i class = "fas fa-hands-helping" > </ i > </ di…" at bounding box center [260, 143] width 329 height 142
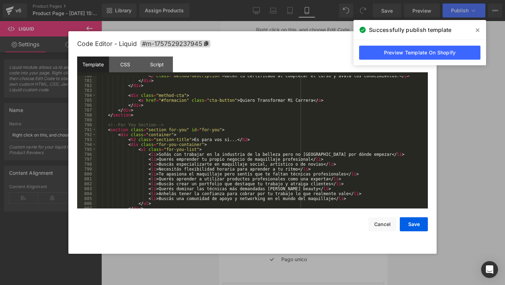
scroll to position [3899, 0]
click at [409, 225] on button "Save" at bounding box center [414, 224] width 28 height 14
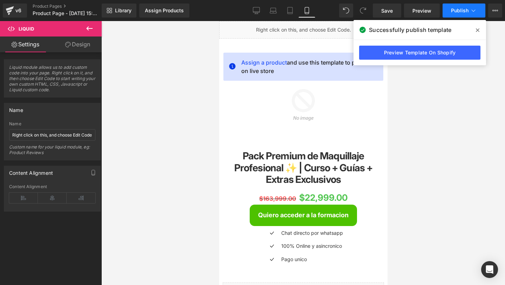
click at [472, 7] on icon at bounding box center [473, 10] width 7 height 7
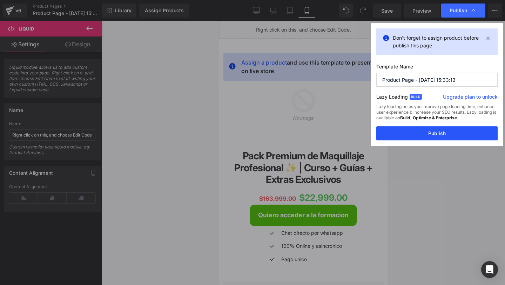
click at [411, 137] on button "Publish" at bounding box center [437, 133] width 121 height 14
